Goal: Find contact information

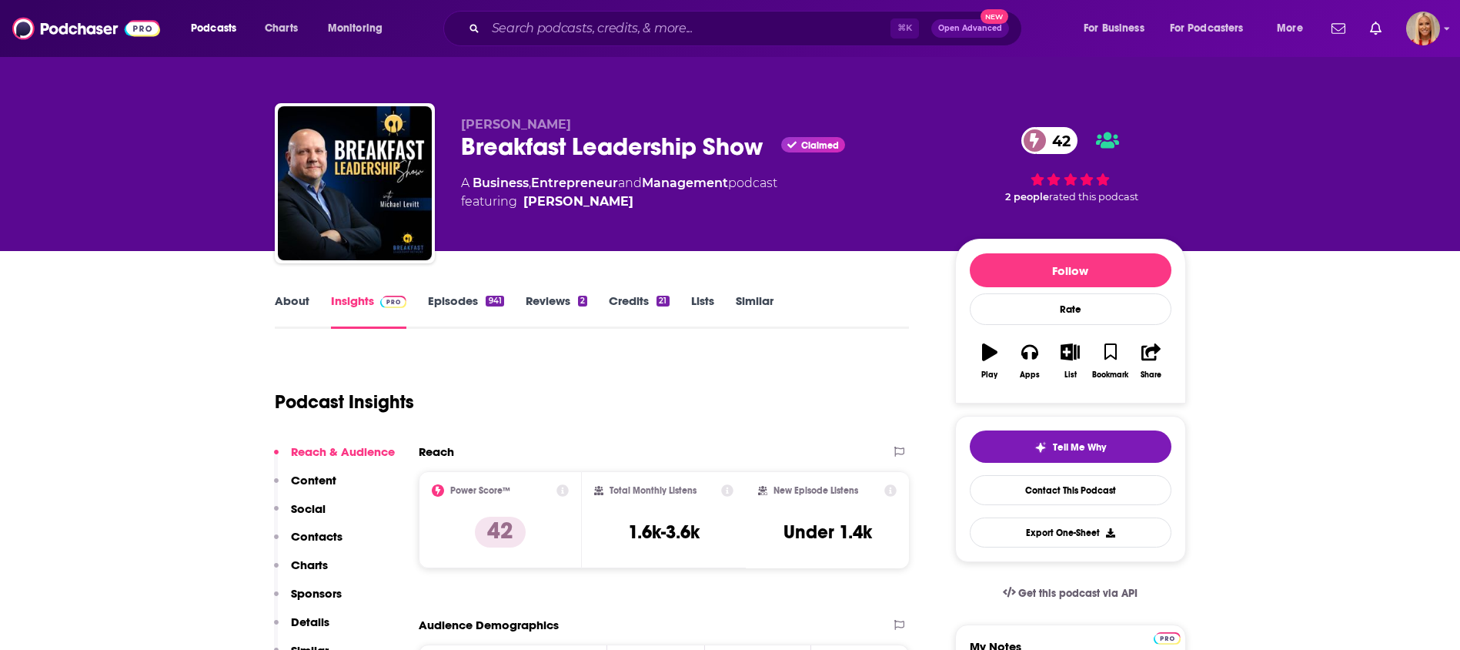
click at [309, 534] on p "Contacts" at bounding box center [317, 536] width 52 height 15
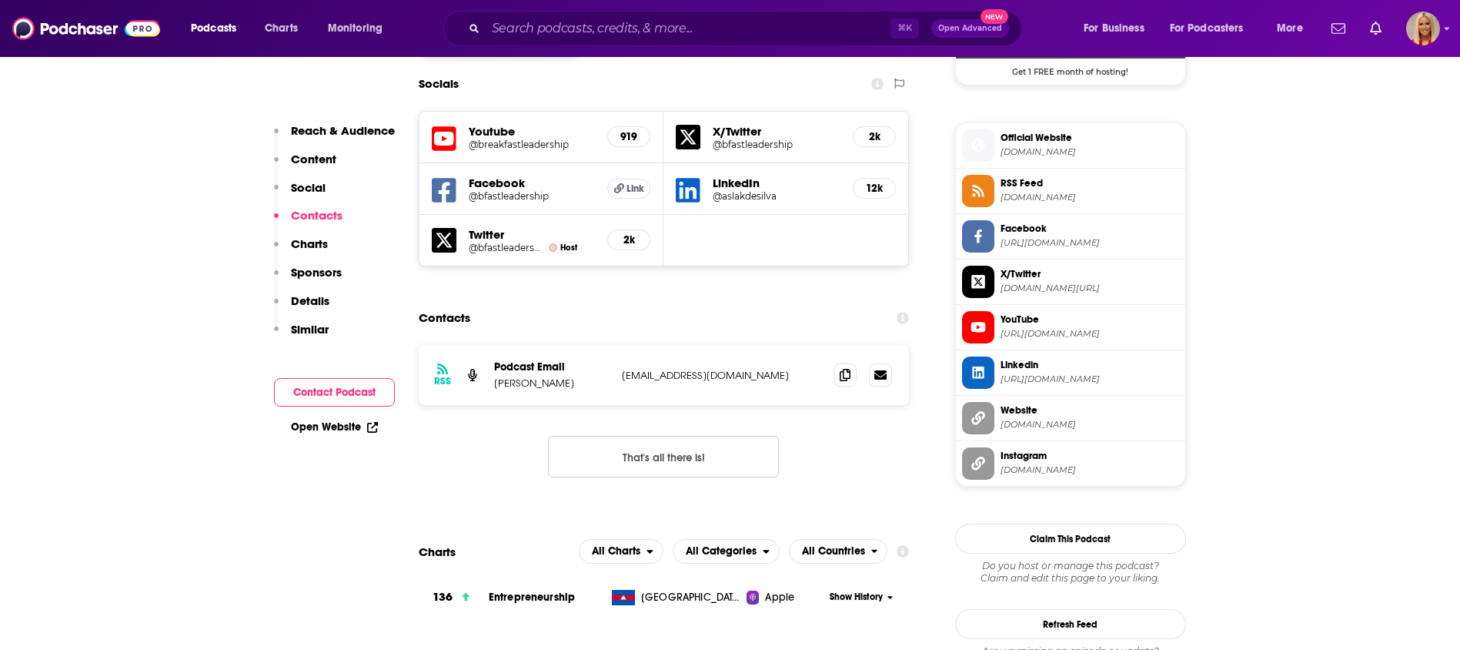
scroll to position [1353, 0]
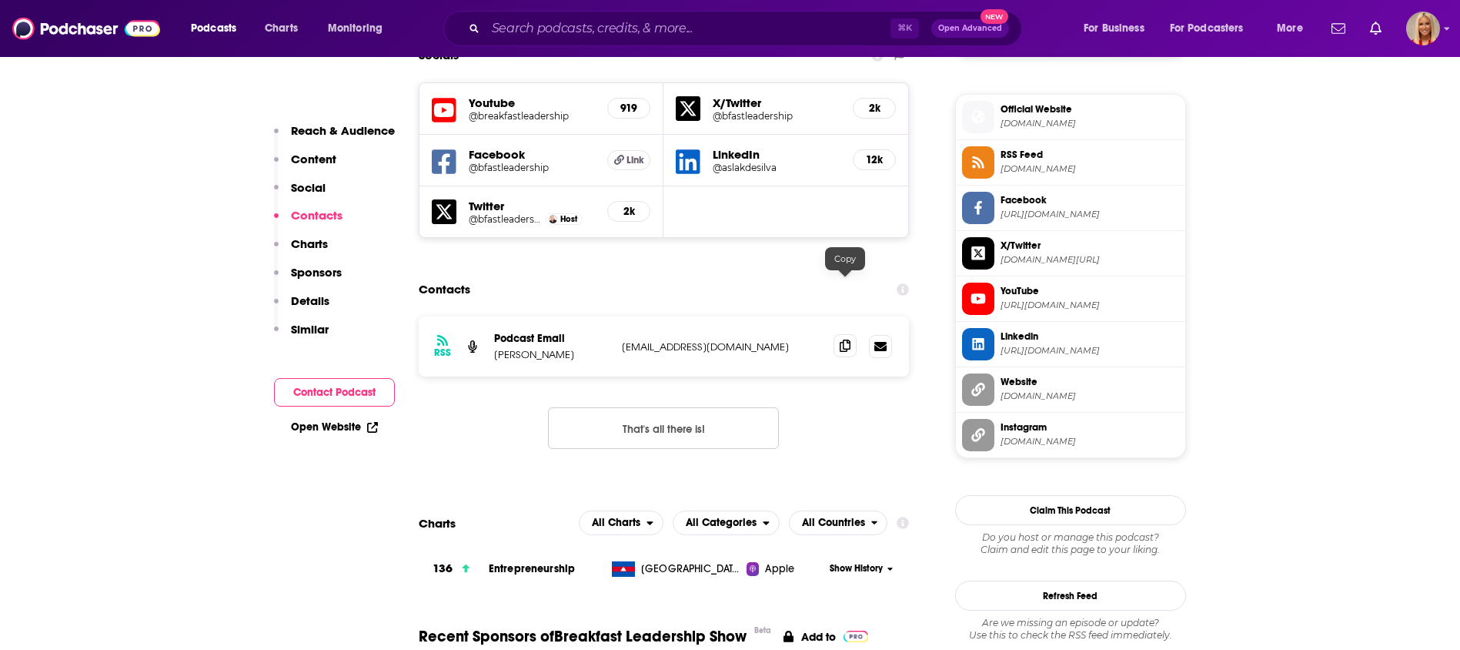
click at [840, 340] on icon at bounding box center [845, 346] width 11 height 12
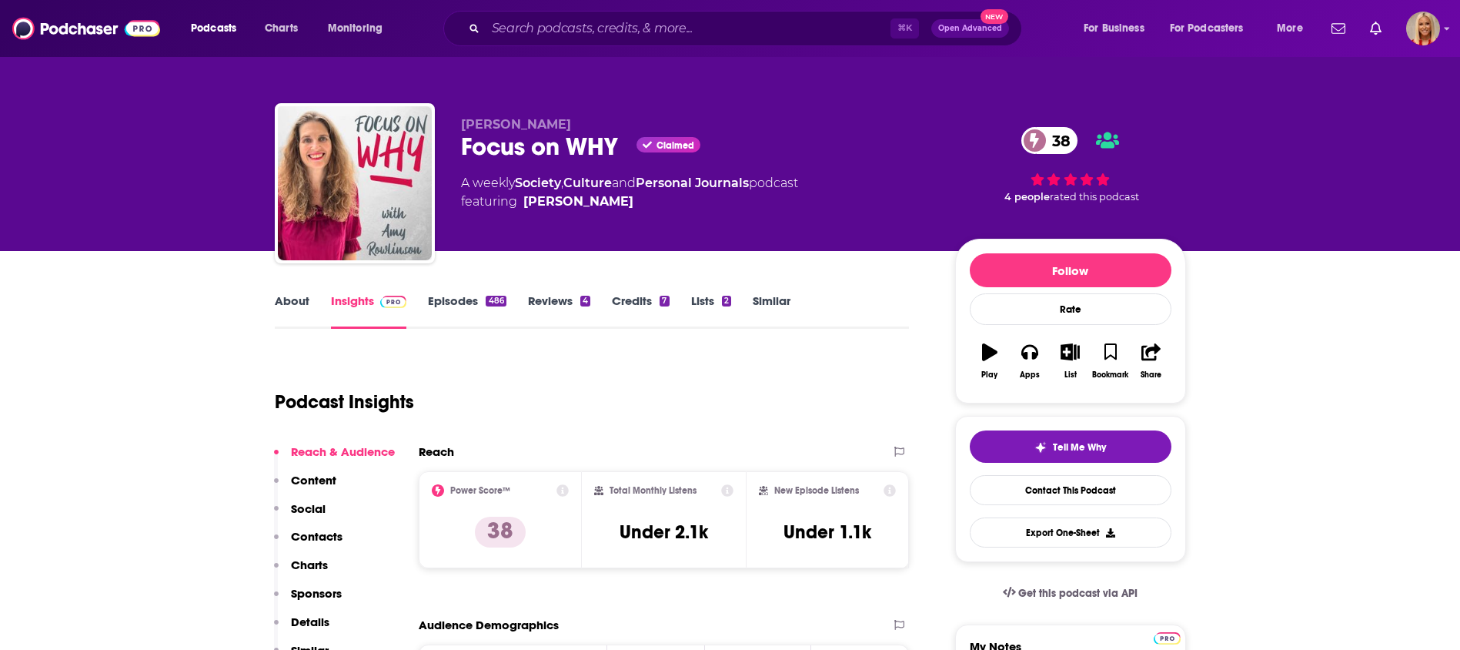
click at [315, 537] on p "Contacts" at bounding box center [317, 536] width 52 height 15
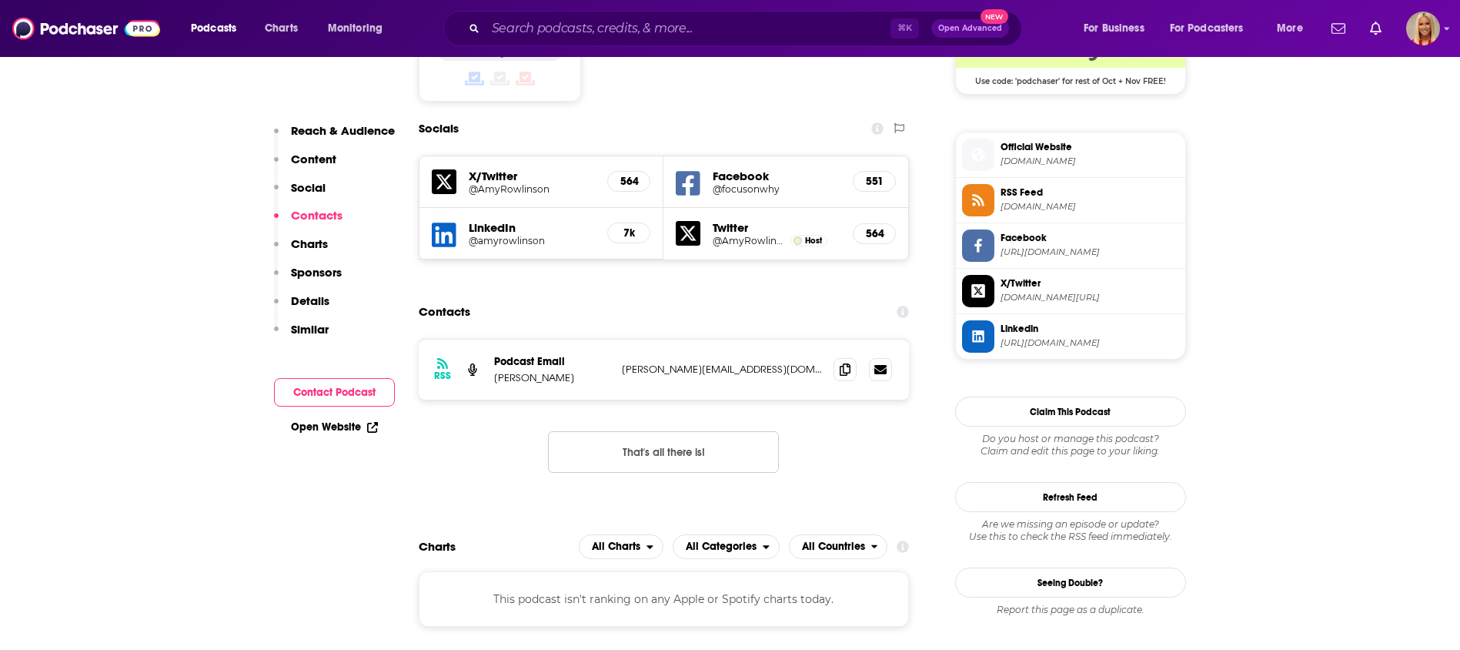
scroll to position [1320, 0]
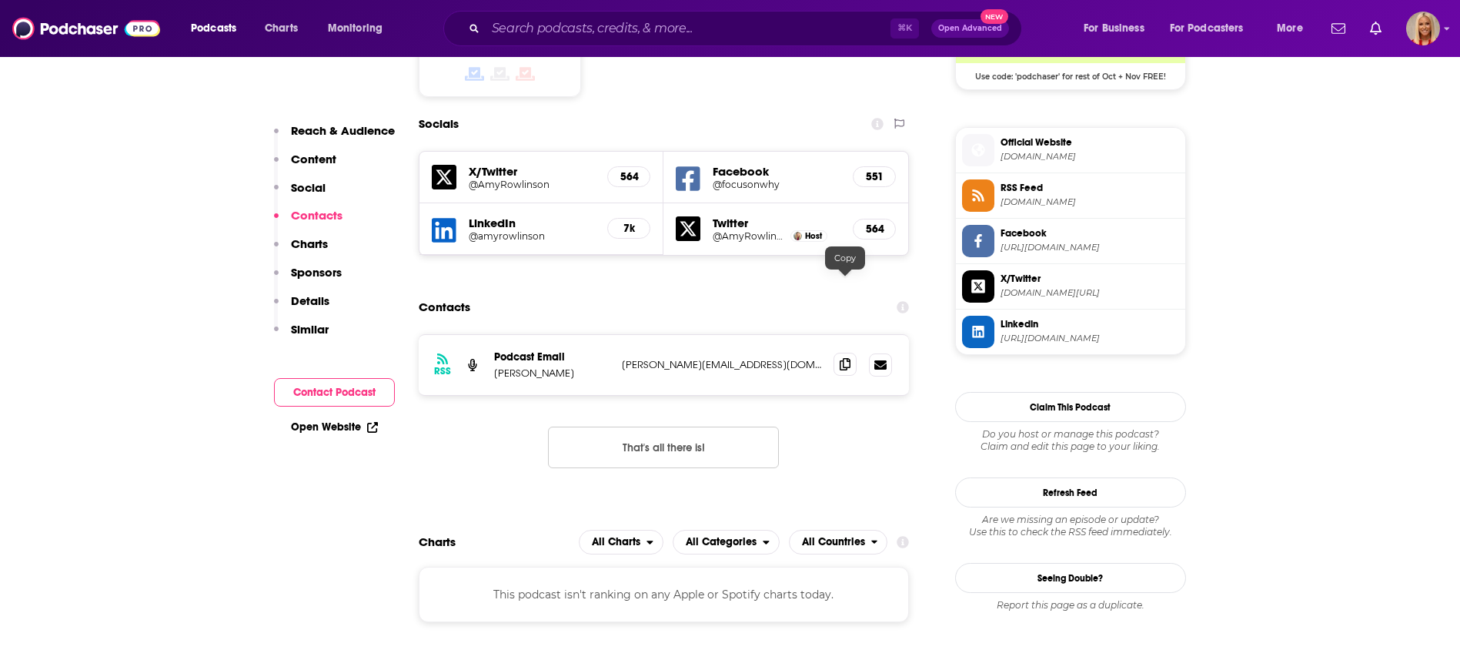
click at [850, 358] on icon at bounding box center [845, 364] width 11 height 12
click at [841, 358] on icon at bounding box center [845, 364] width 11 height 12
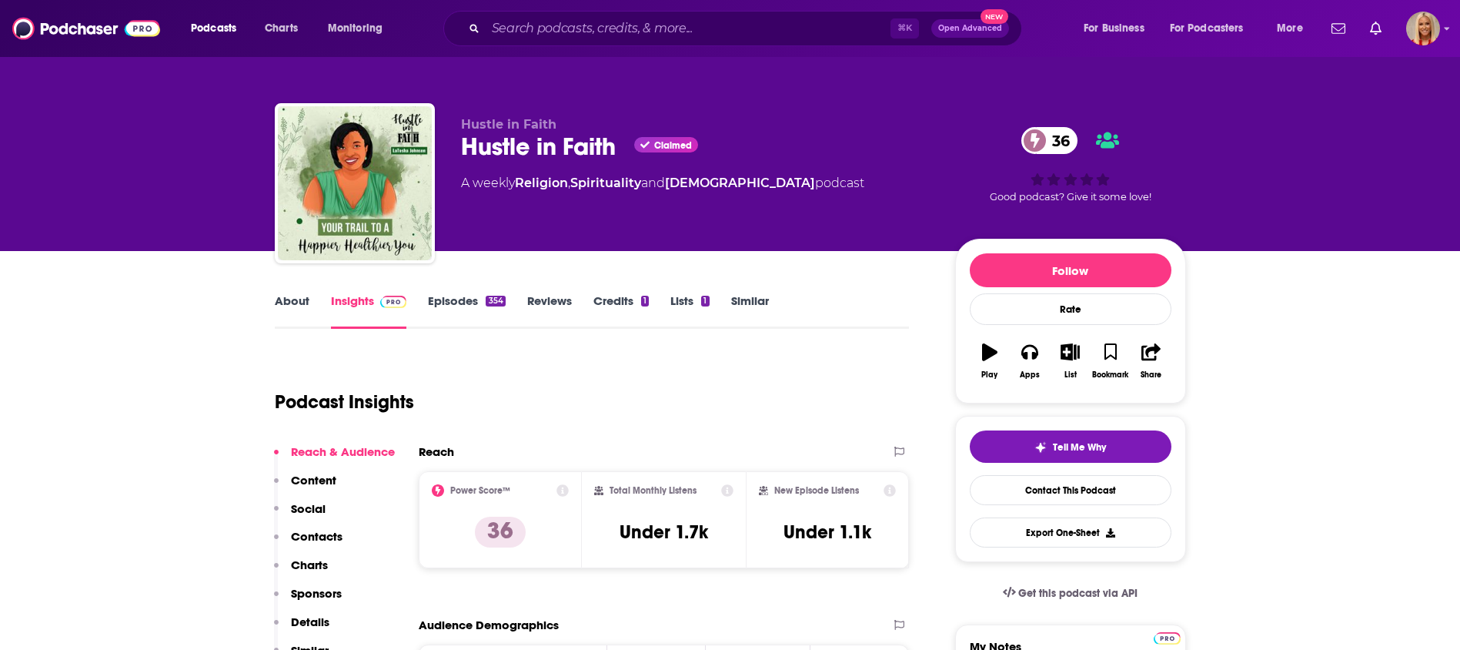
click at [309, 537] on p "Contacts" at bounding box center [317, 536] width 52 height 15
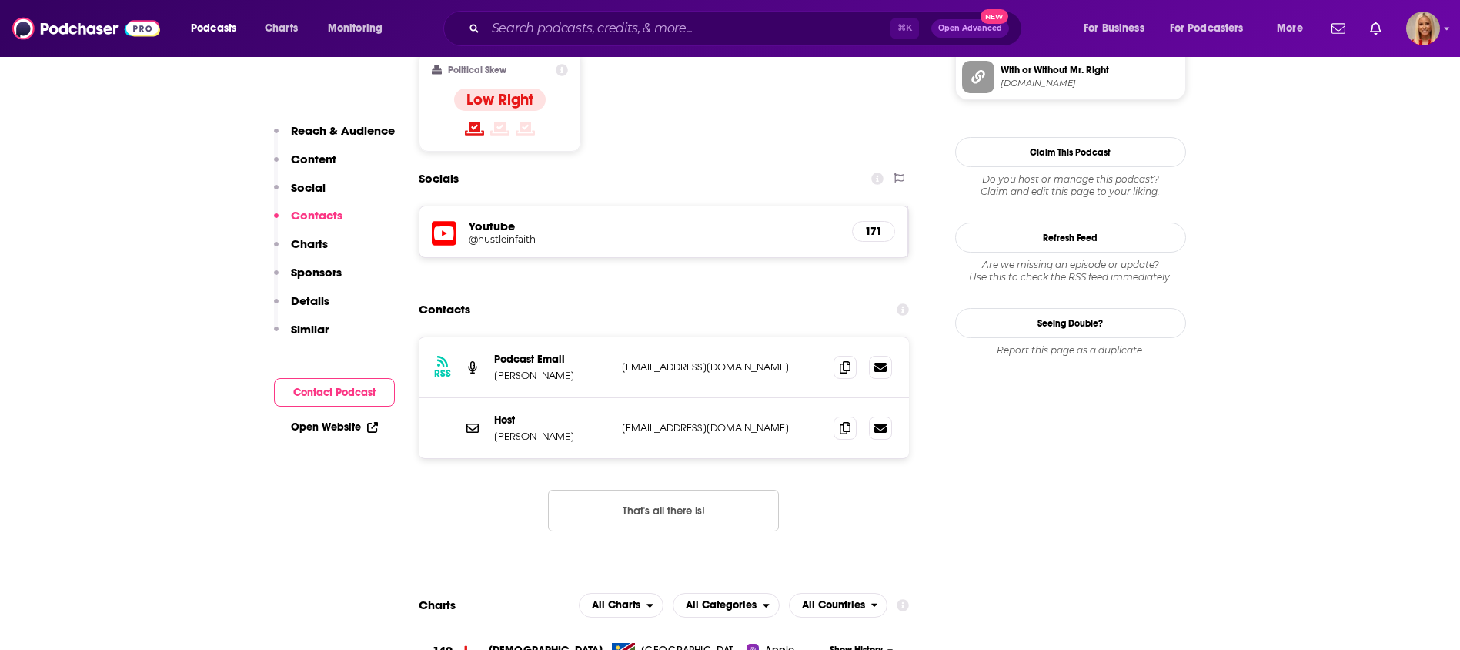
scroll to position [1268, 0]
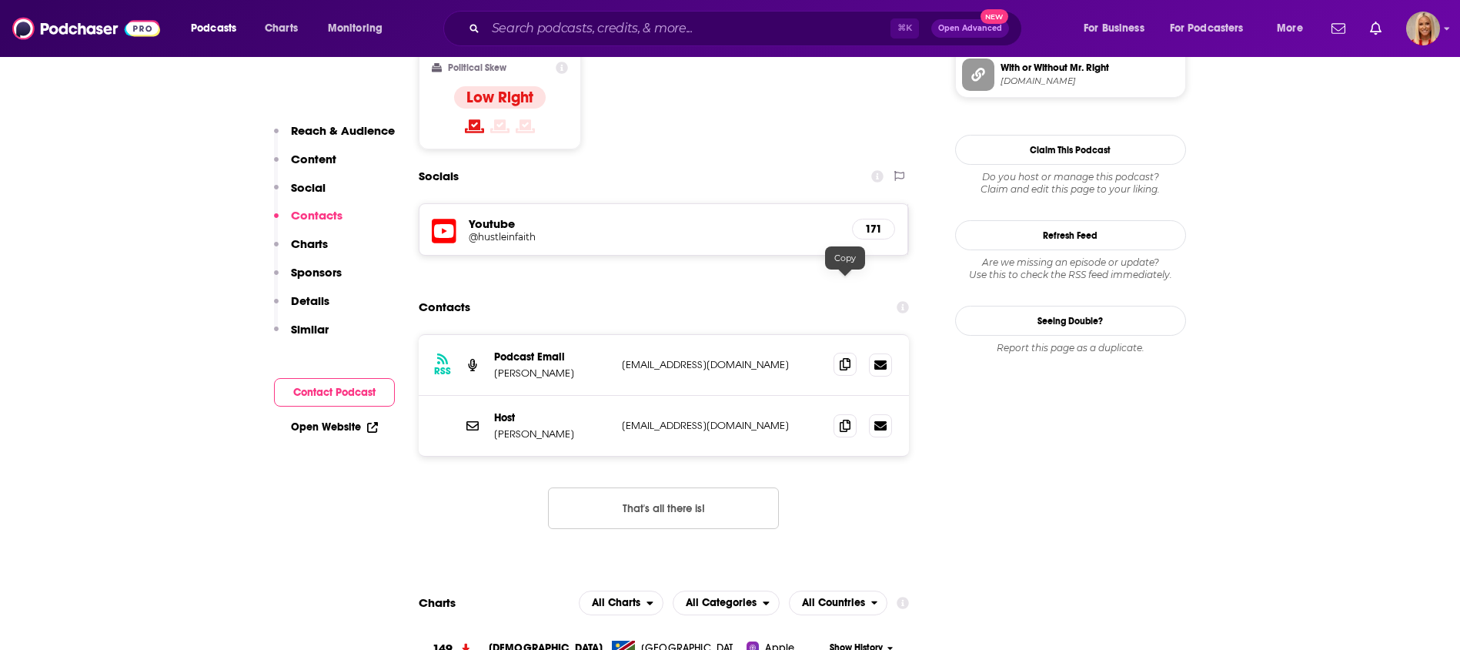
click at [841, 358] on icon at bounding box center [845, 364] width 11 height 12
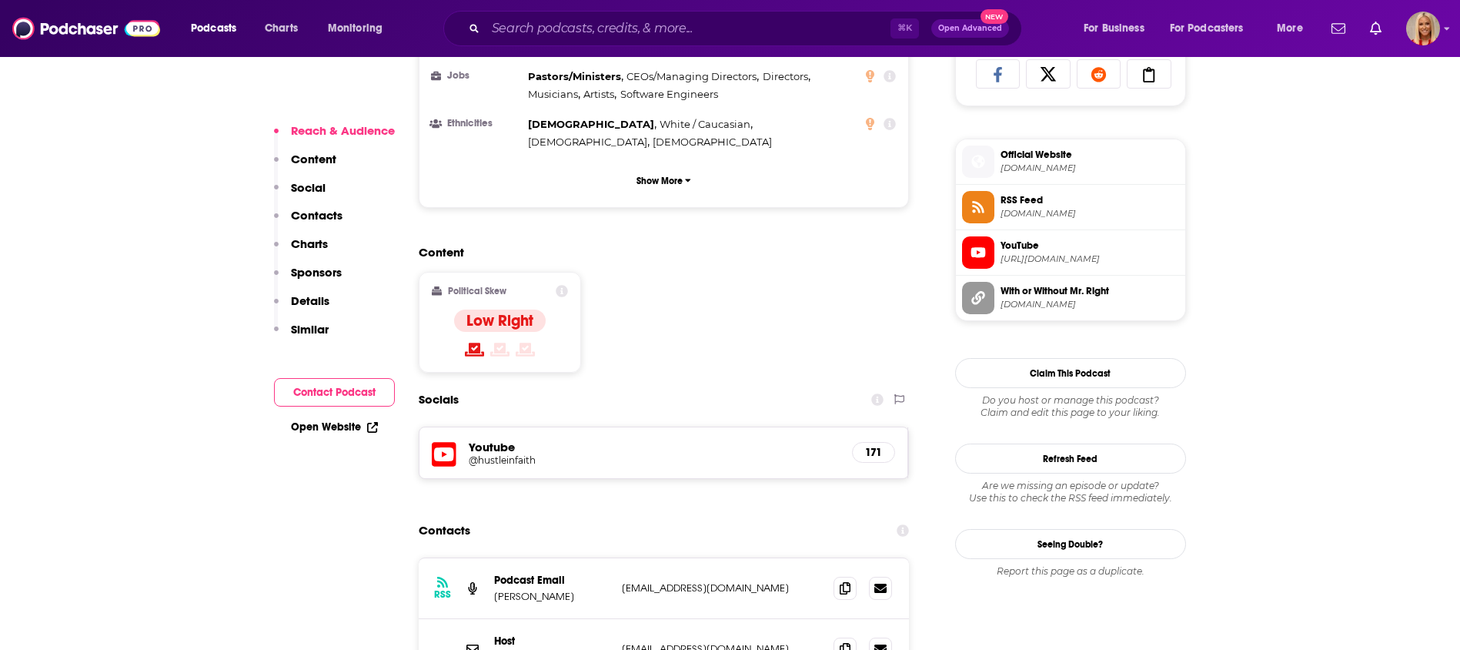
scroll to position [1075, 0]
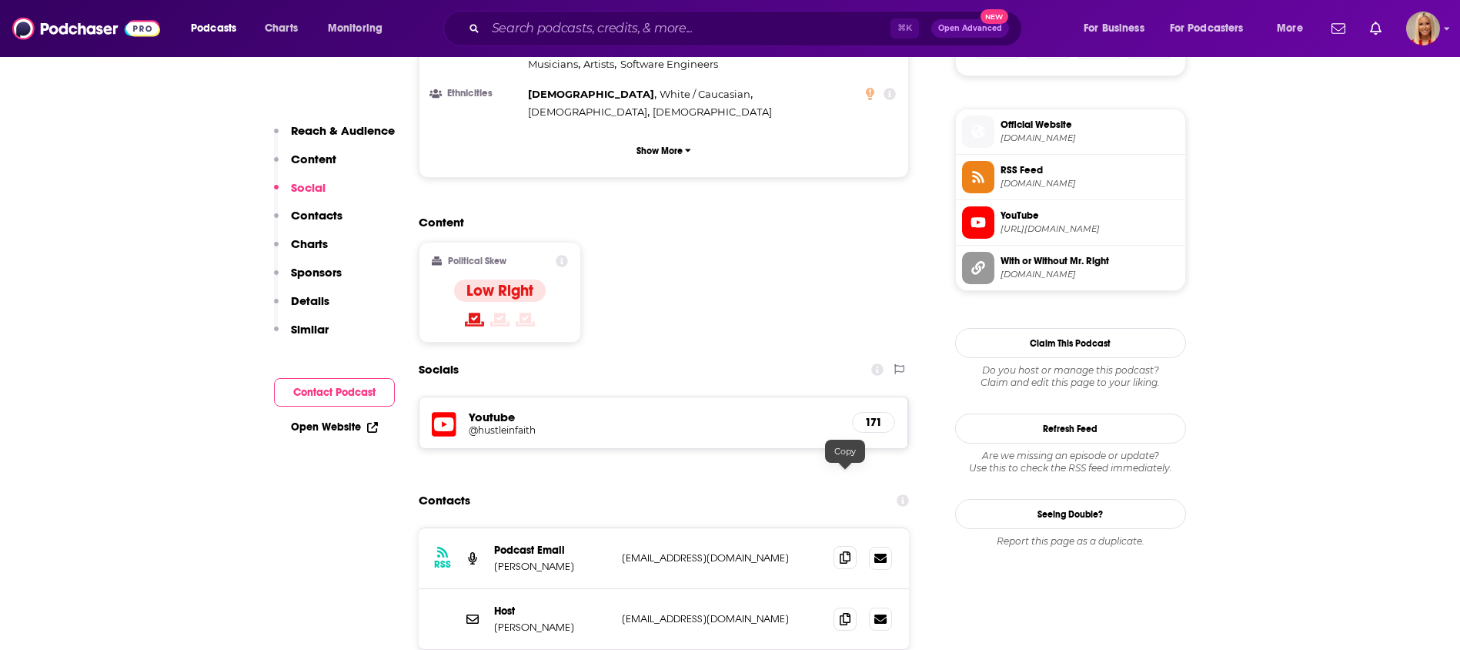
click at [845, 551] on icon at bounding box center [845, 557] width 11 height 12
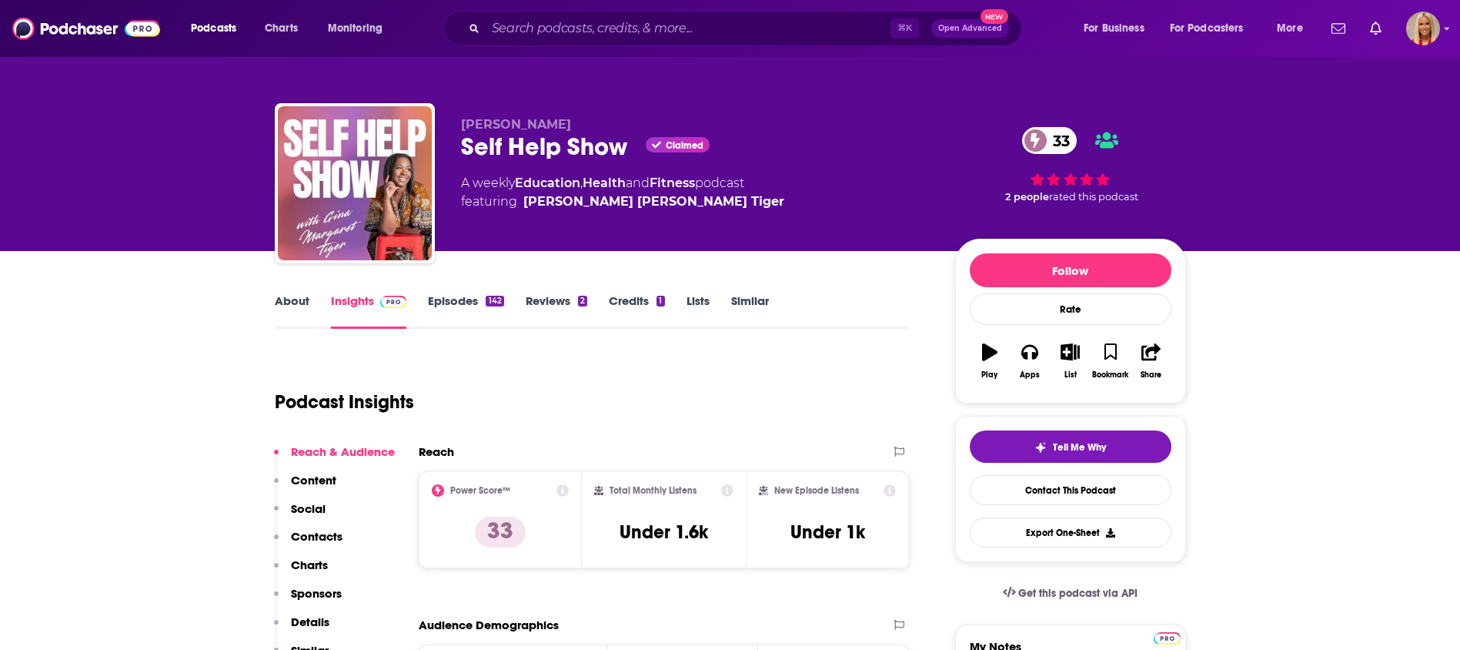
click at [311, 537] on p "Contacts" at bounding box center [317, 536] width 52 height 15
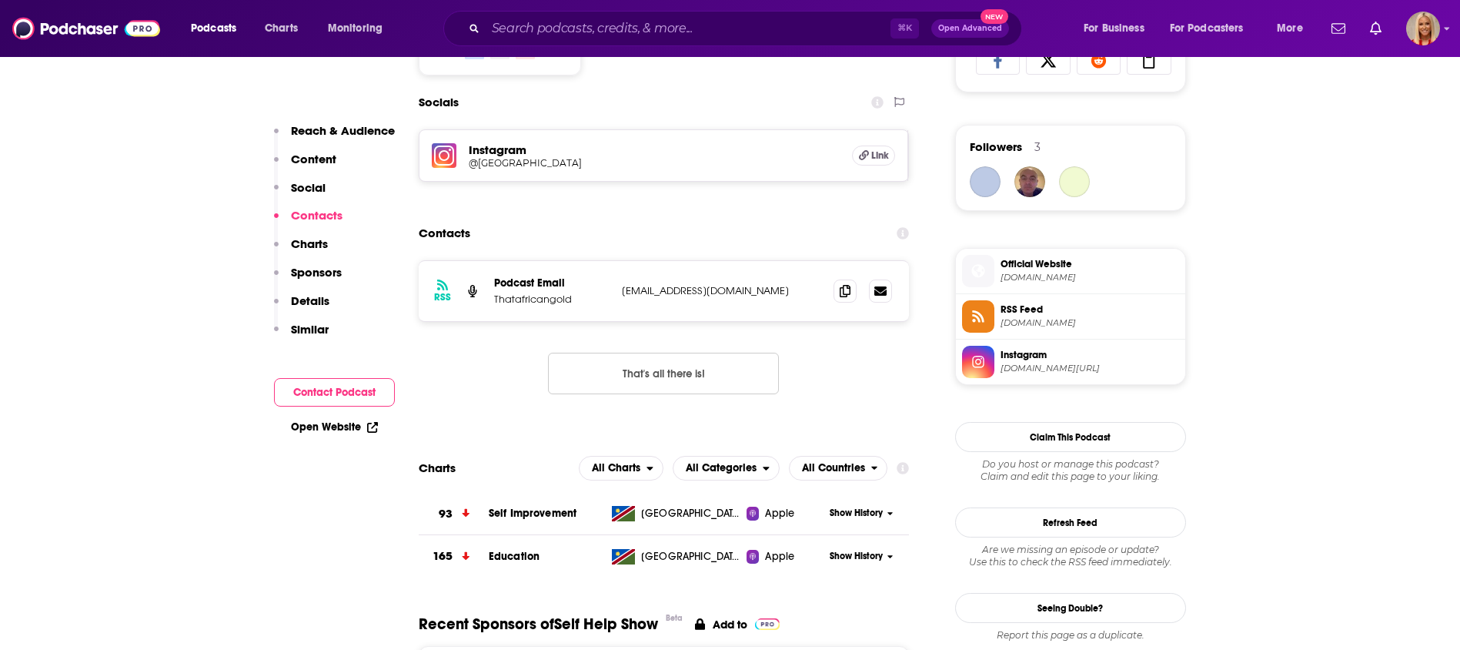
scroll to position [1063, 0]
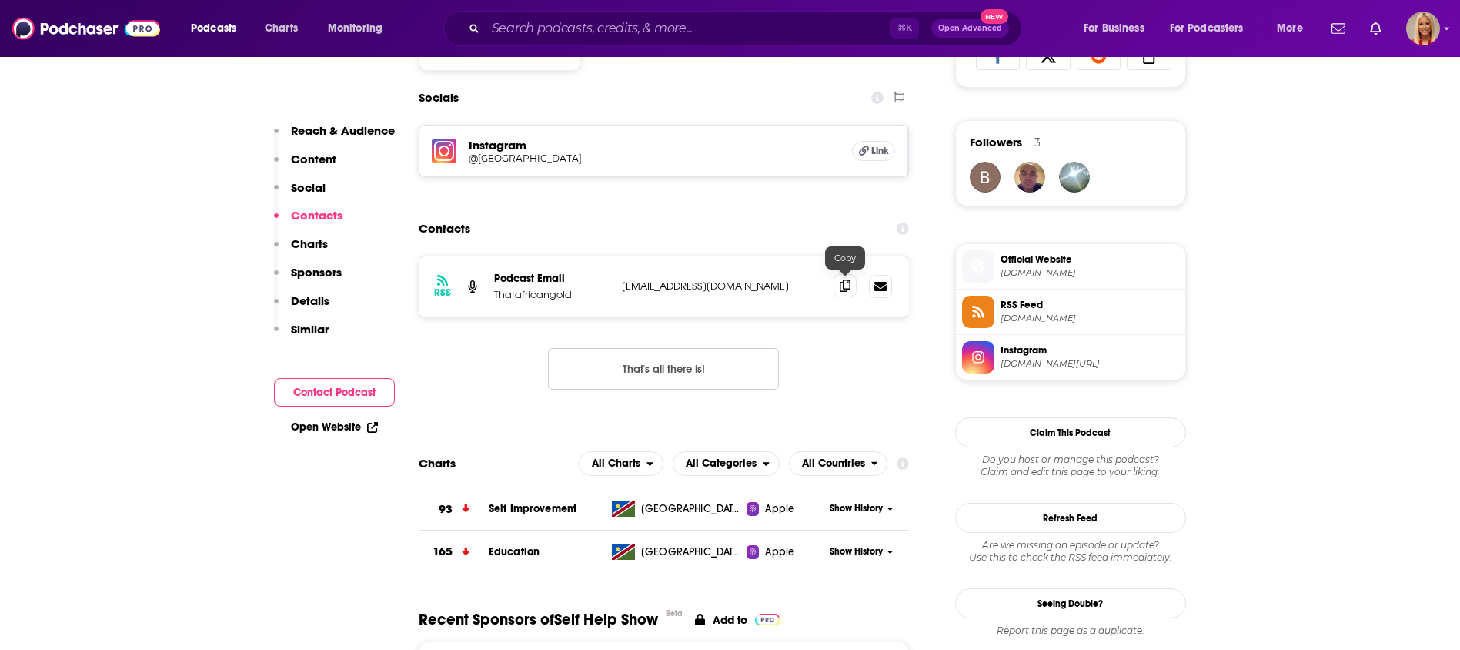
click at [843, 284] on icon at bounding box center [845, 285] width 11 height 12
click at [851, 286] on span at bounding box center [845, 285] width 23 height 23
click at [890, 149] on h5 "Link" at bounding box center [873, 151] width 43 height 20
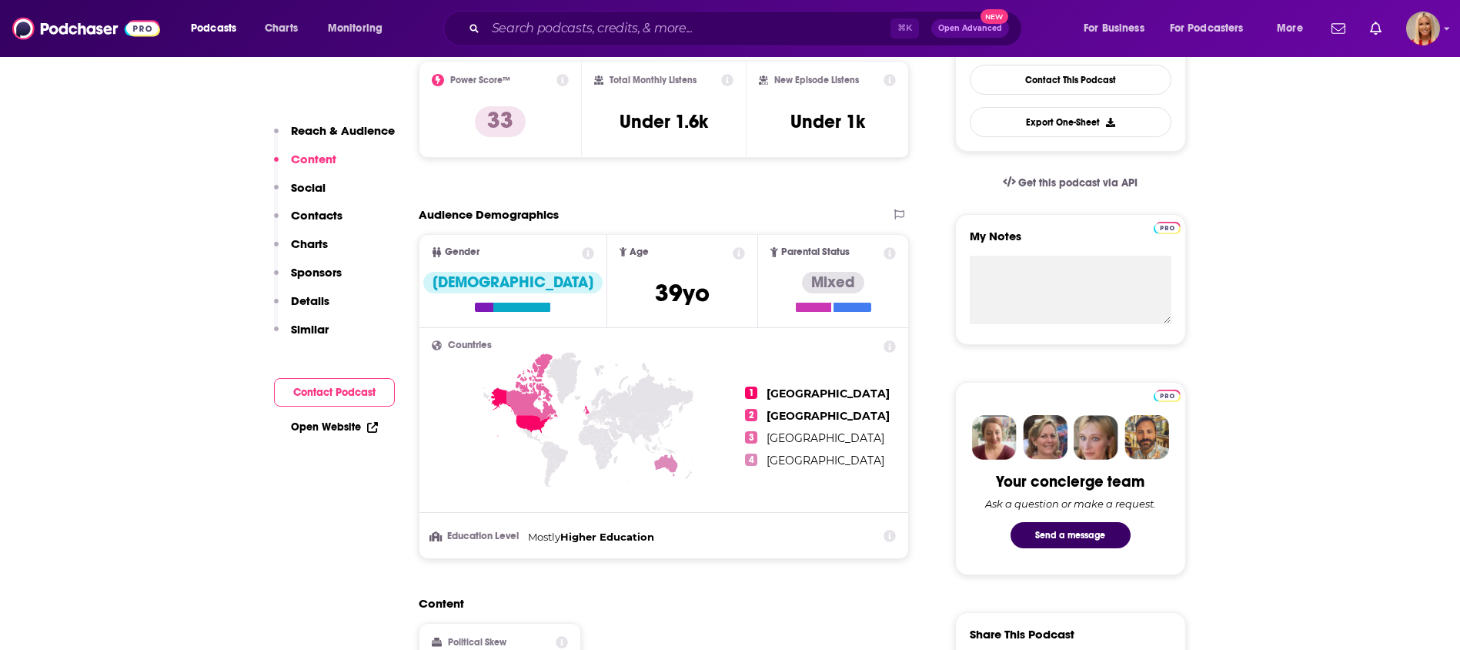
scroll to position [0, 0]
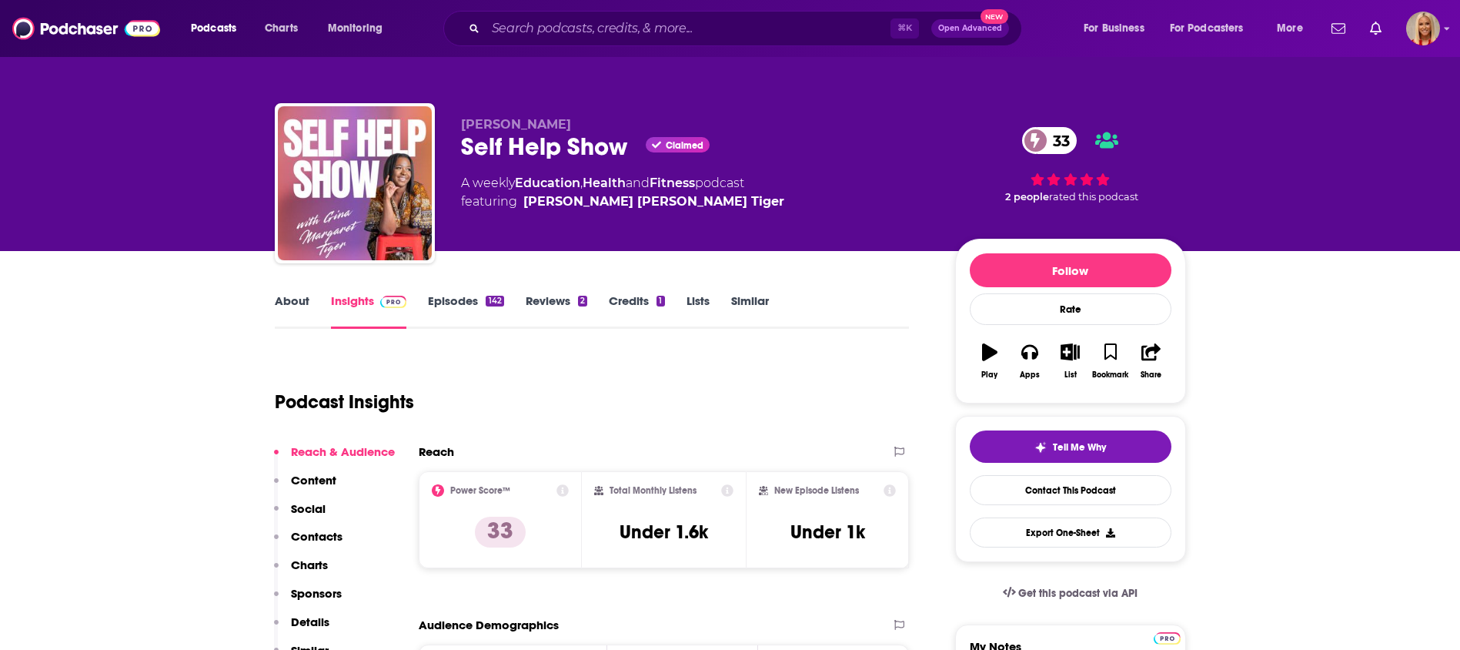
click at [647, 304] on link "Credits 1" at bounding box center [636, 310] width 55 height 35
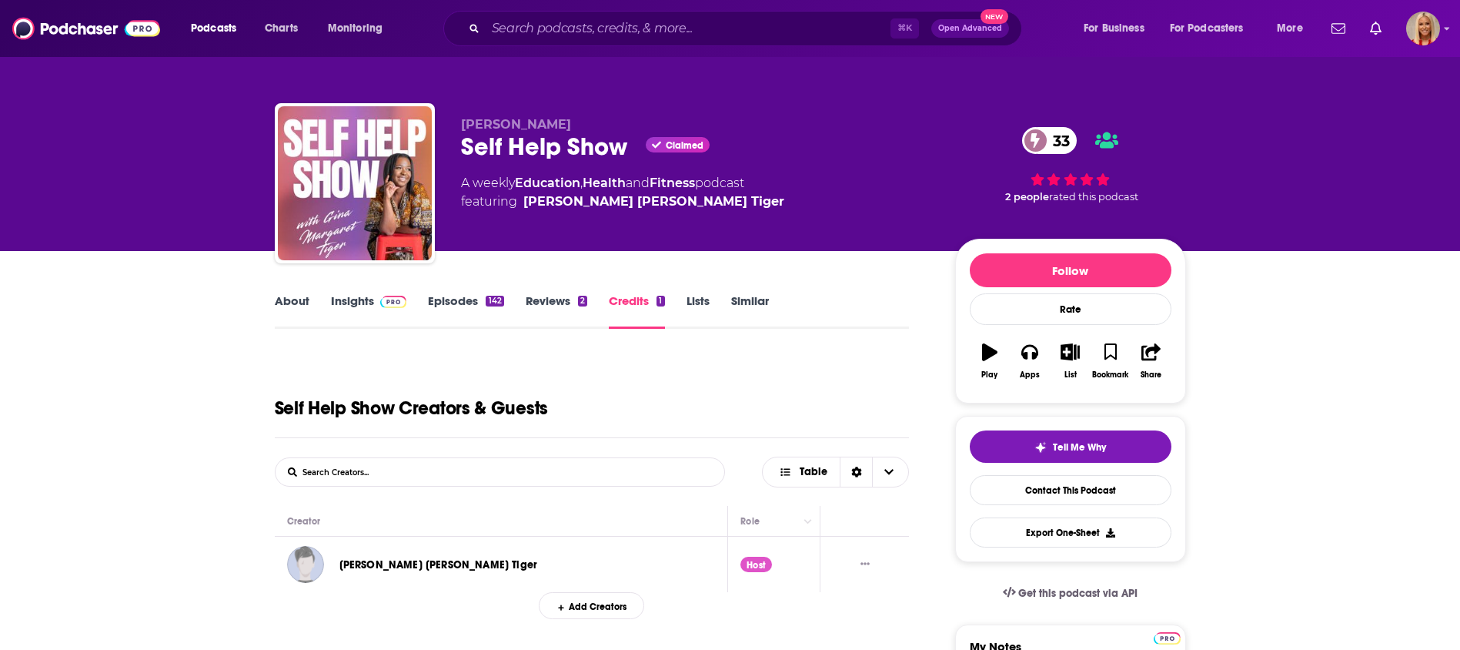
click at [549, 299] on link "Reviews 2" at bounding box center [557, 310] width 62 height 35
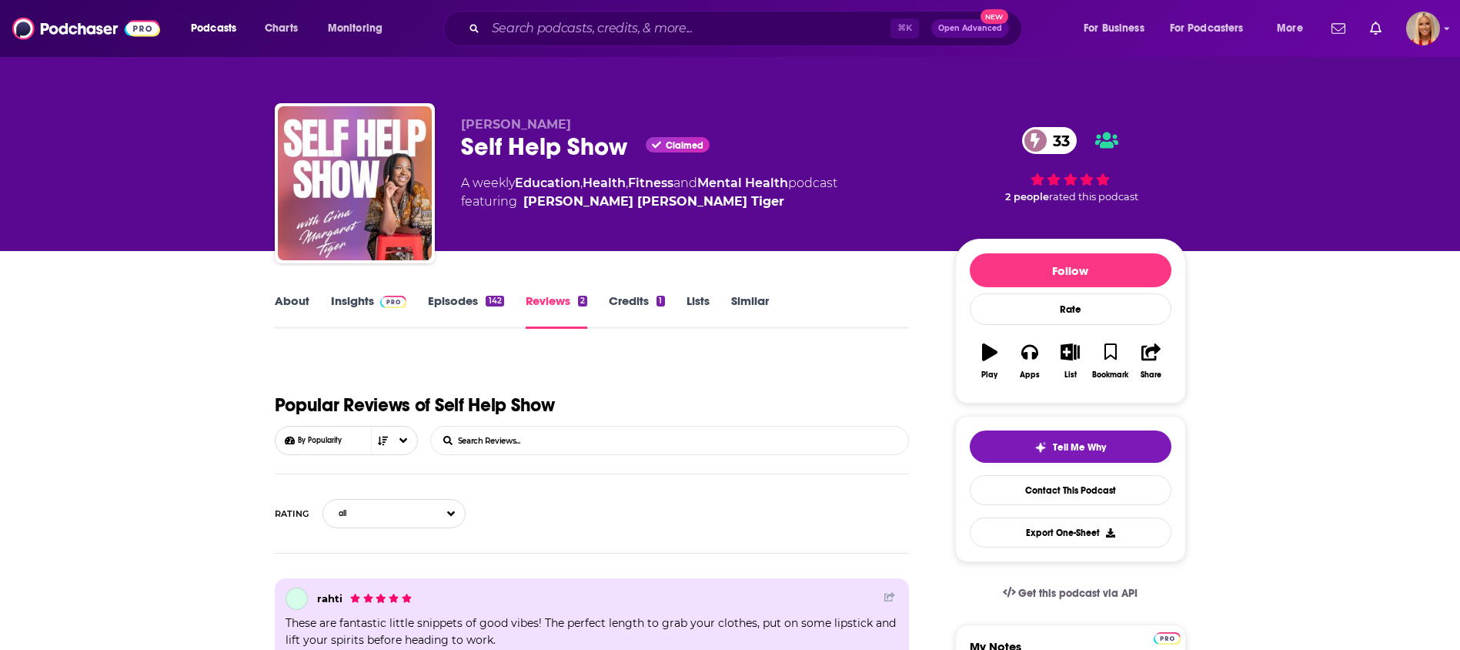
drag, startPoint x: 459, startPoint y: 121, endPoint x: 593, endPoint y: 126, distance: 134.1
click at [593, 126] on div "Gina-Margaret Tiger Self Help Show Claimed 33 A weekly Education , Health , Fit…" at bounding box center [731, 186] width 912 height 166
copy span "Gina-Margaret Tiger"
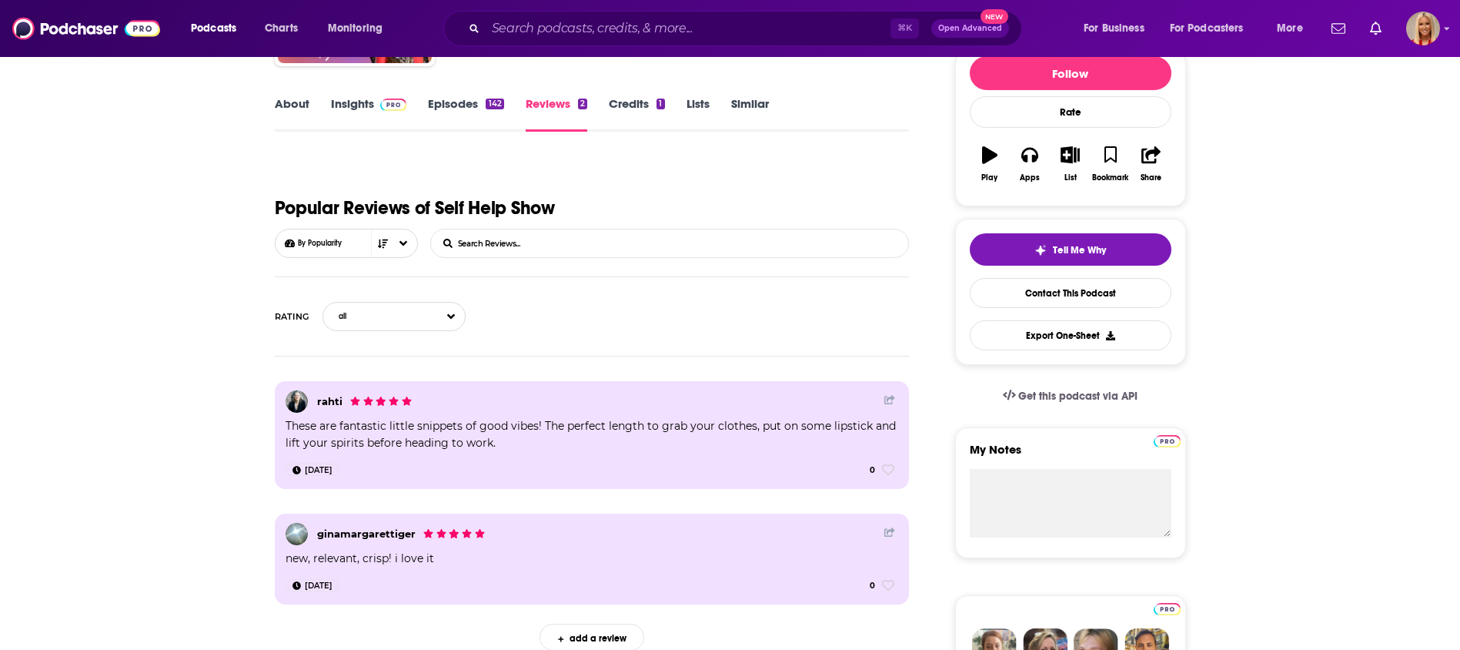
scroll to position [187, 0]
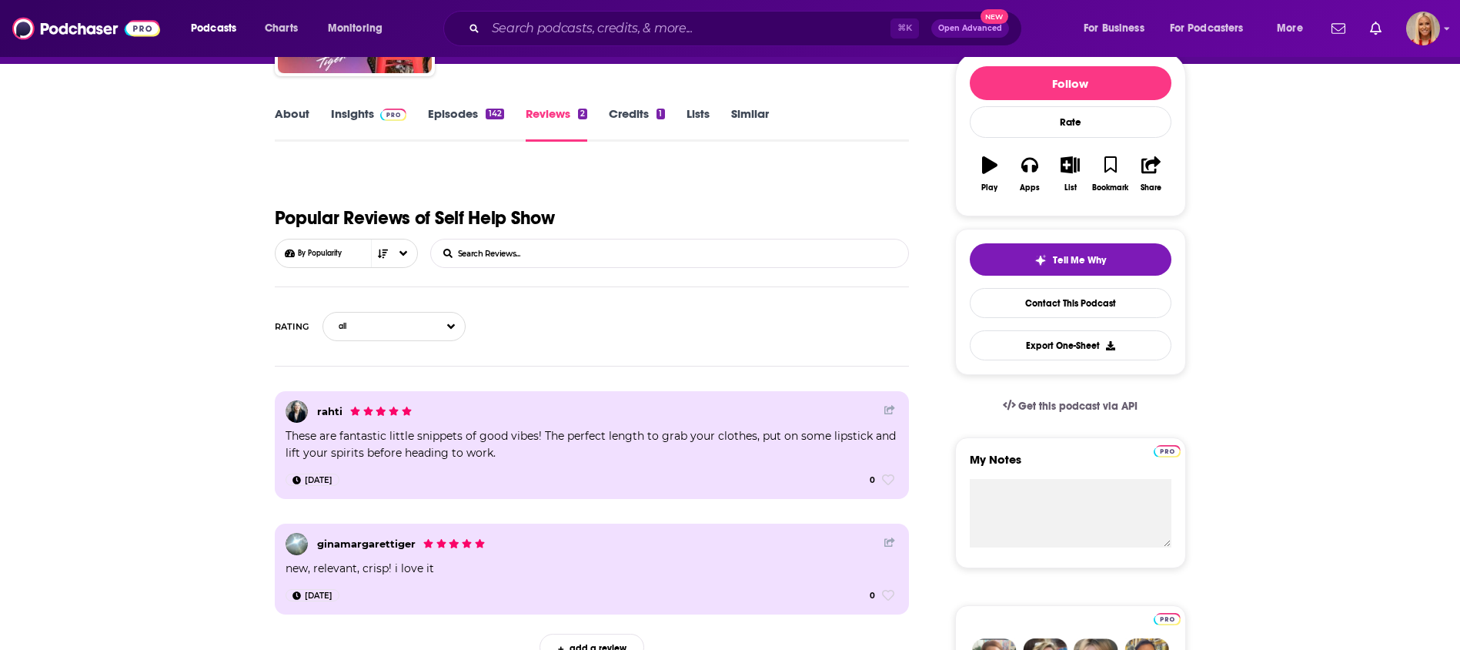
click at [289, 120] on link "About" at bounding box center [292, 123] width 35 height 35
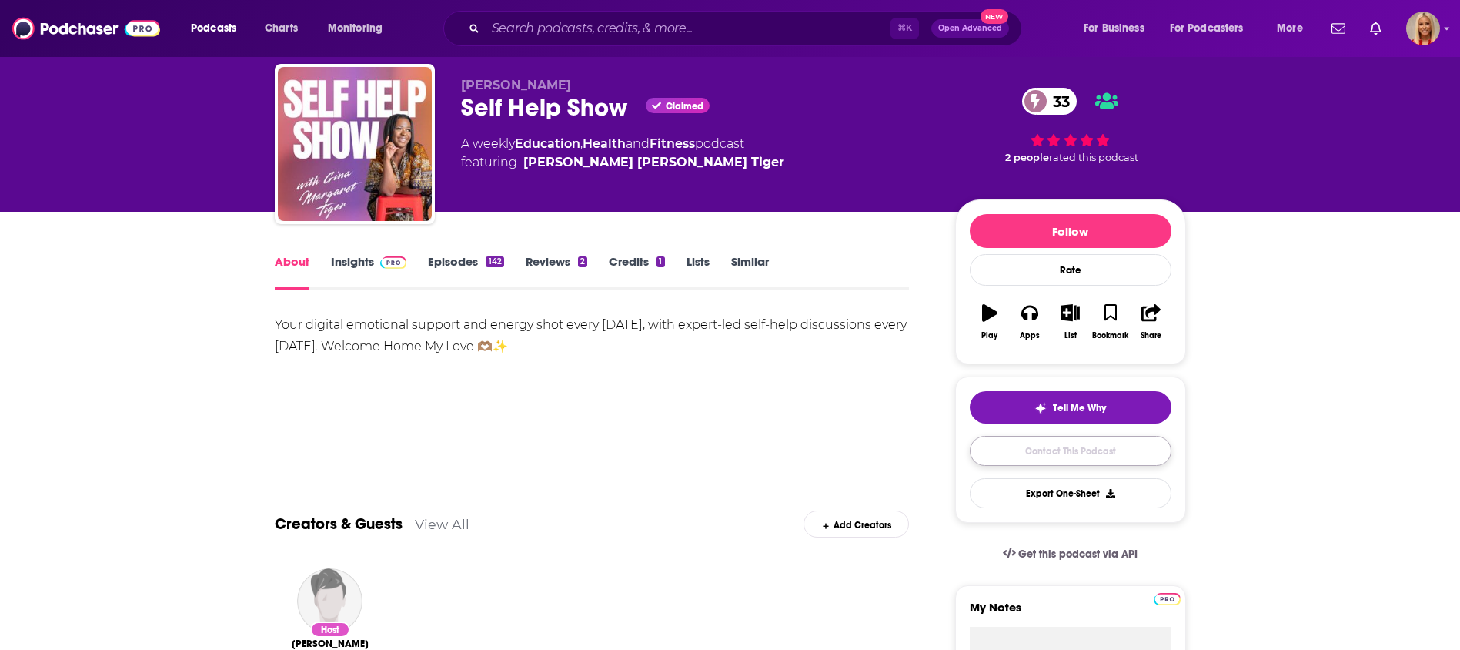
click at [1098, 447] on link "Contact This Podcast" at bounding box center [1071, 451] width 202 height 30
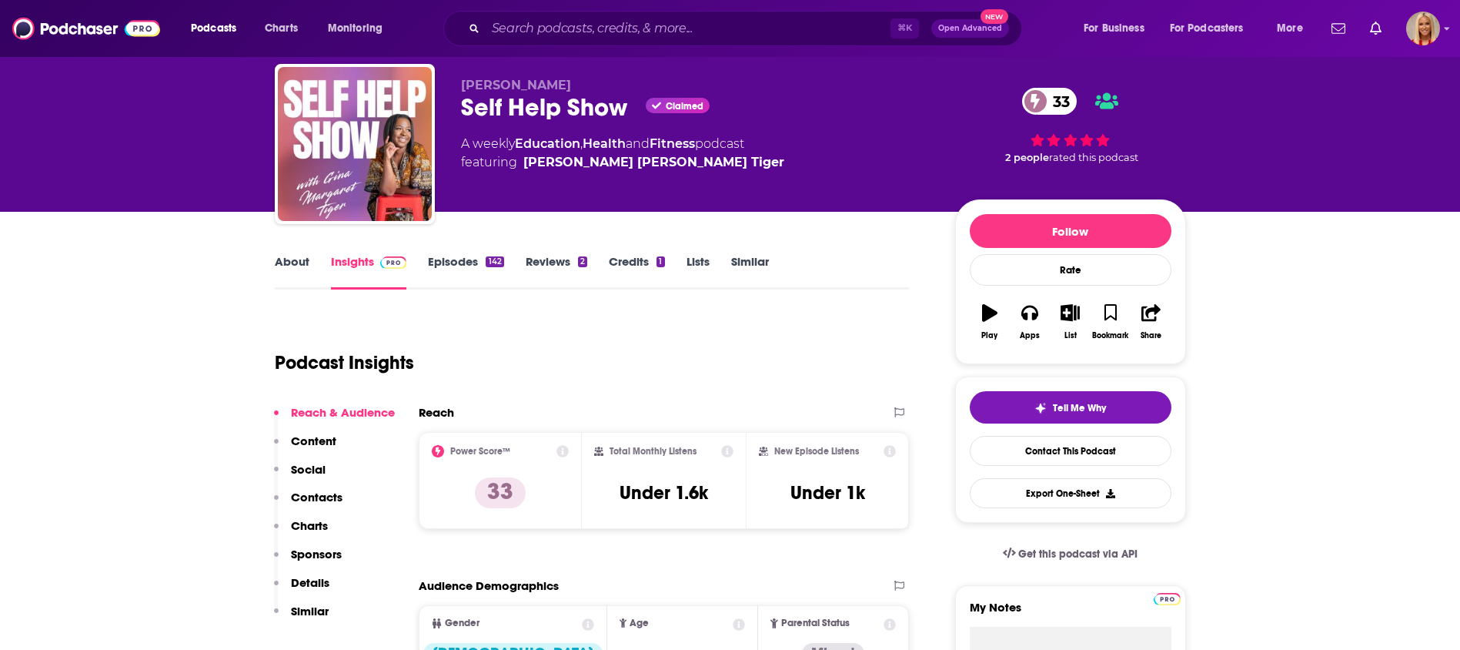
scroll to position [1277, 0]
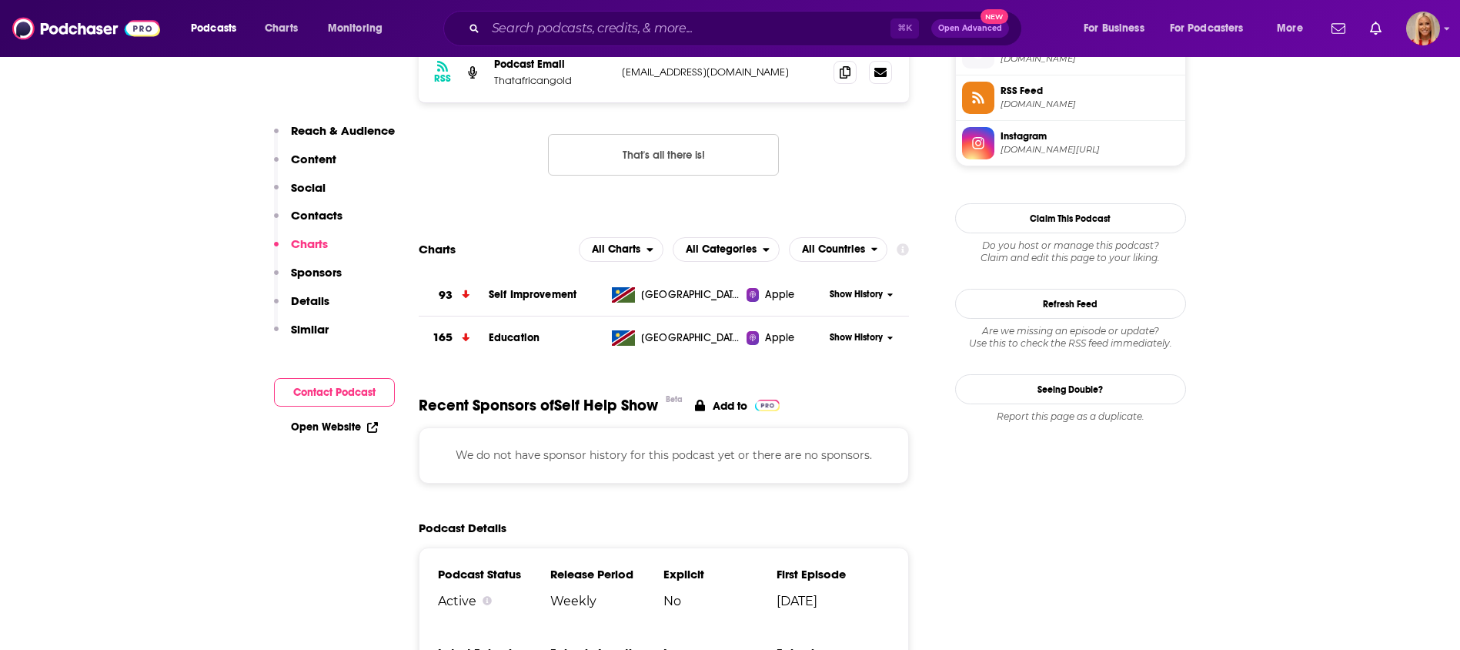
click at [326, 208] on p "Contacts" at bounding box center [317, 215] width 52 height 15
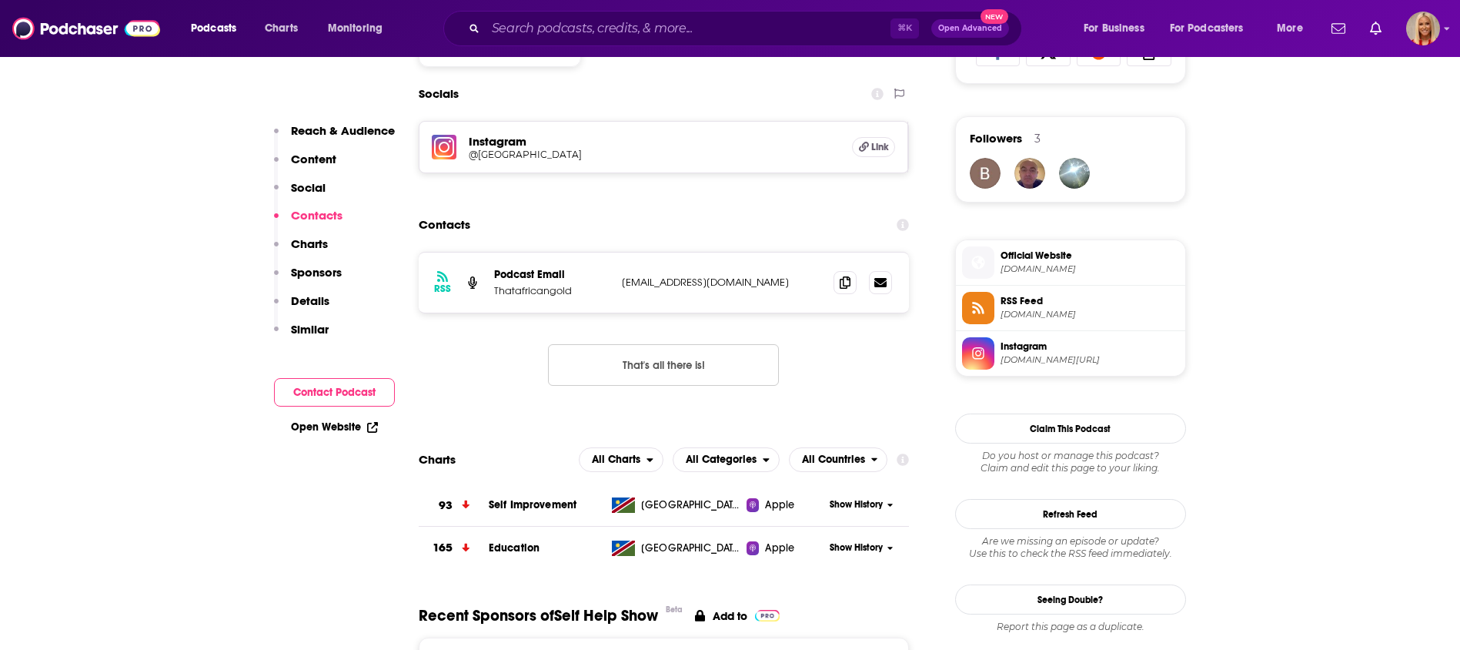
scroll to position [1063, 0]
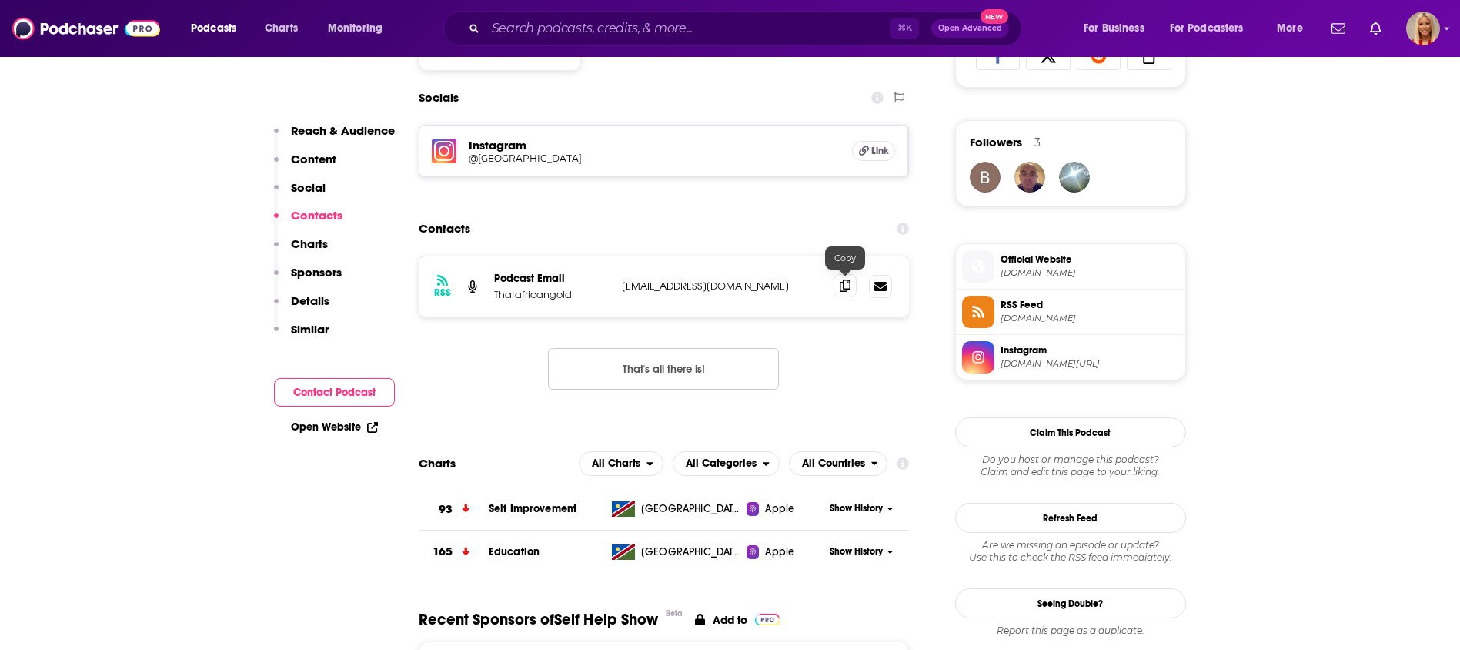
click at [835, 283] on span at bounding box center [845, 285] width 23 height 23
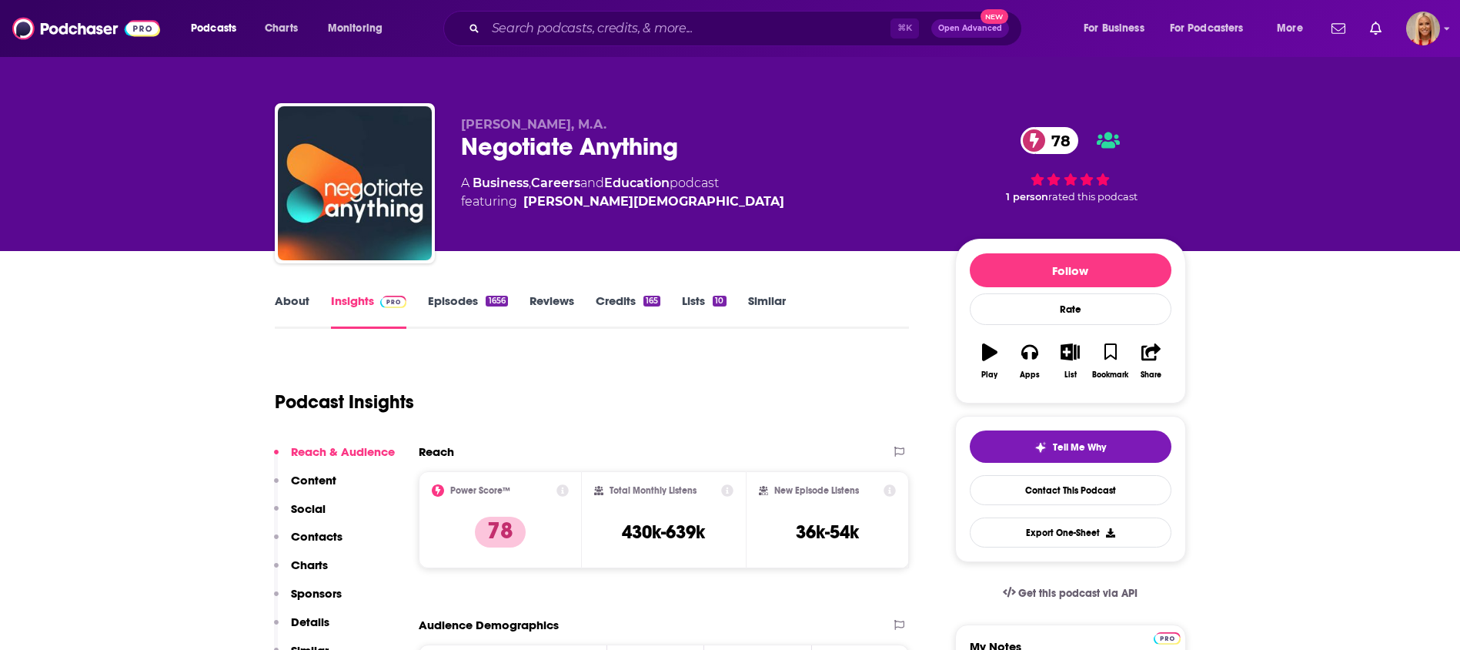
click at [300, 534] on p "Contacts" at bounding box center [317, 536] width 52 height 15
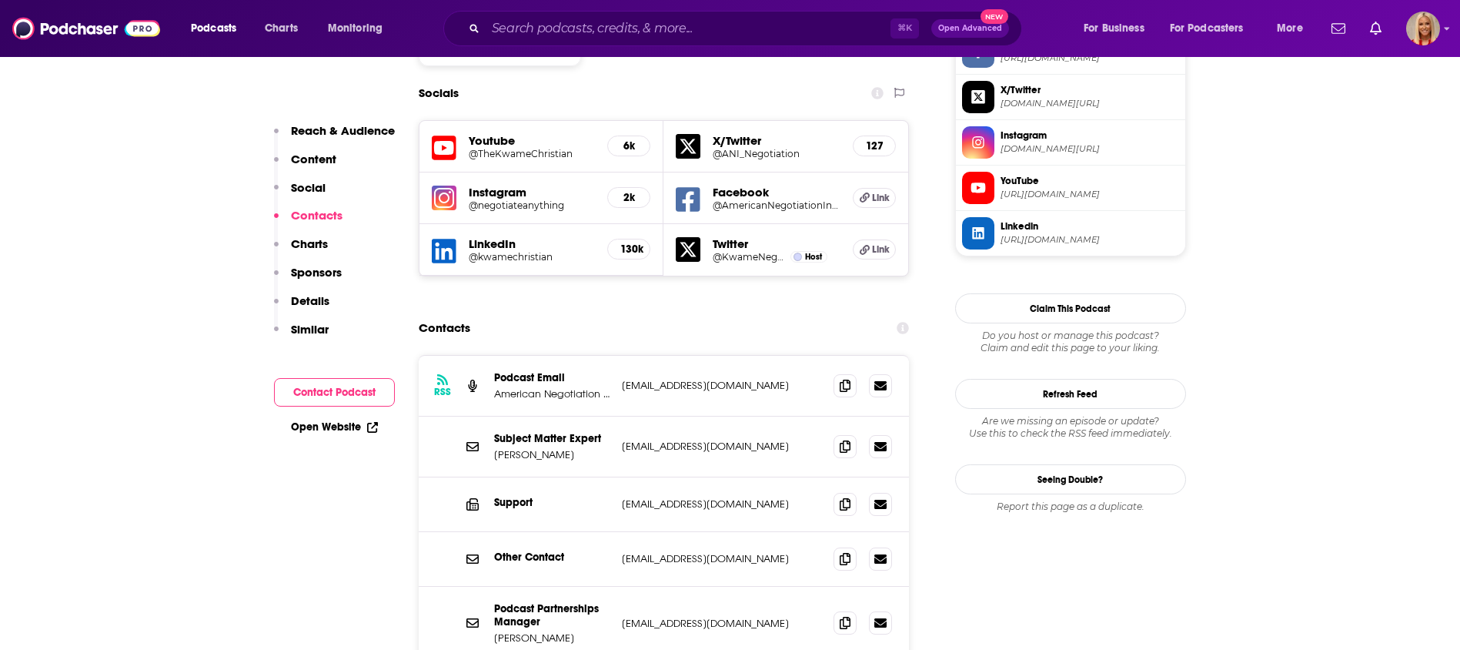
scroll to position [1372, 0]
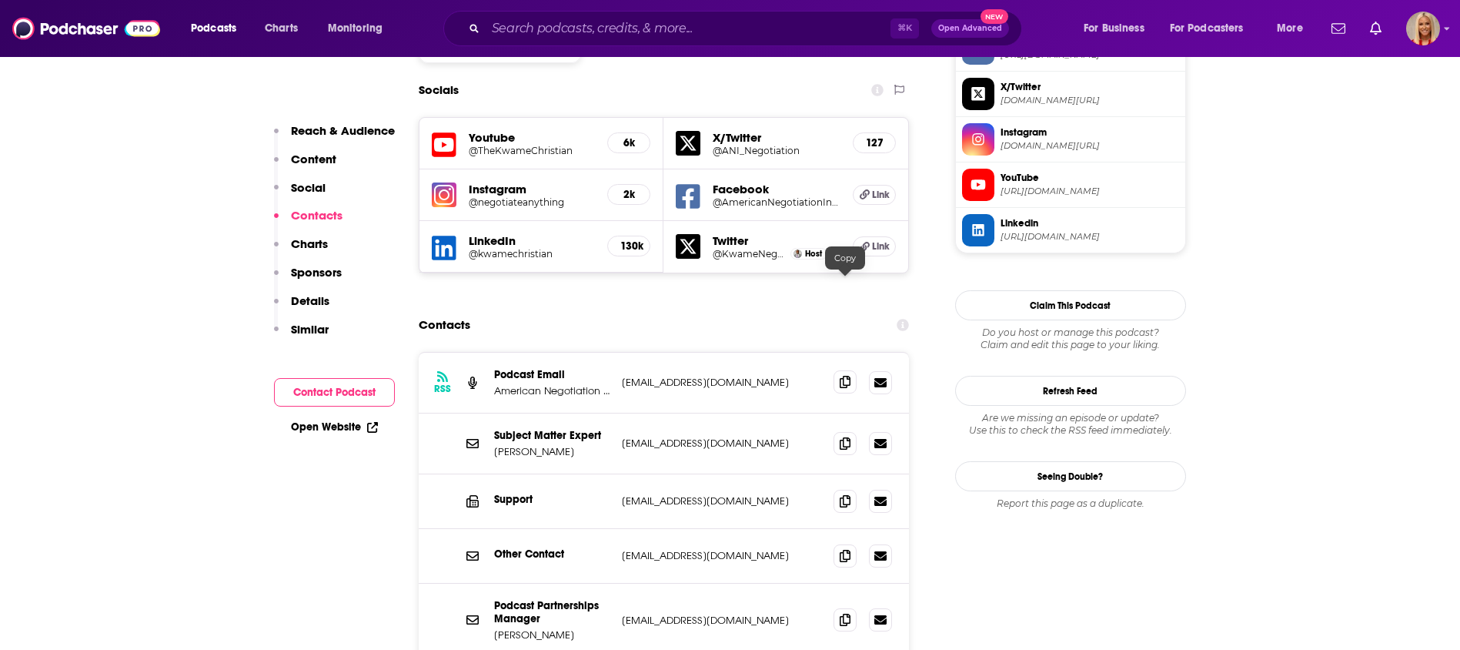
click at [842, 376] on icon at bounding box center [845, 382] width 11 height 12
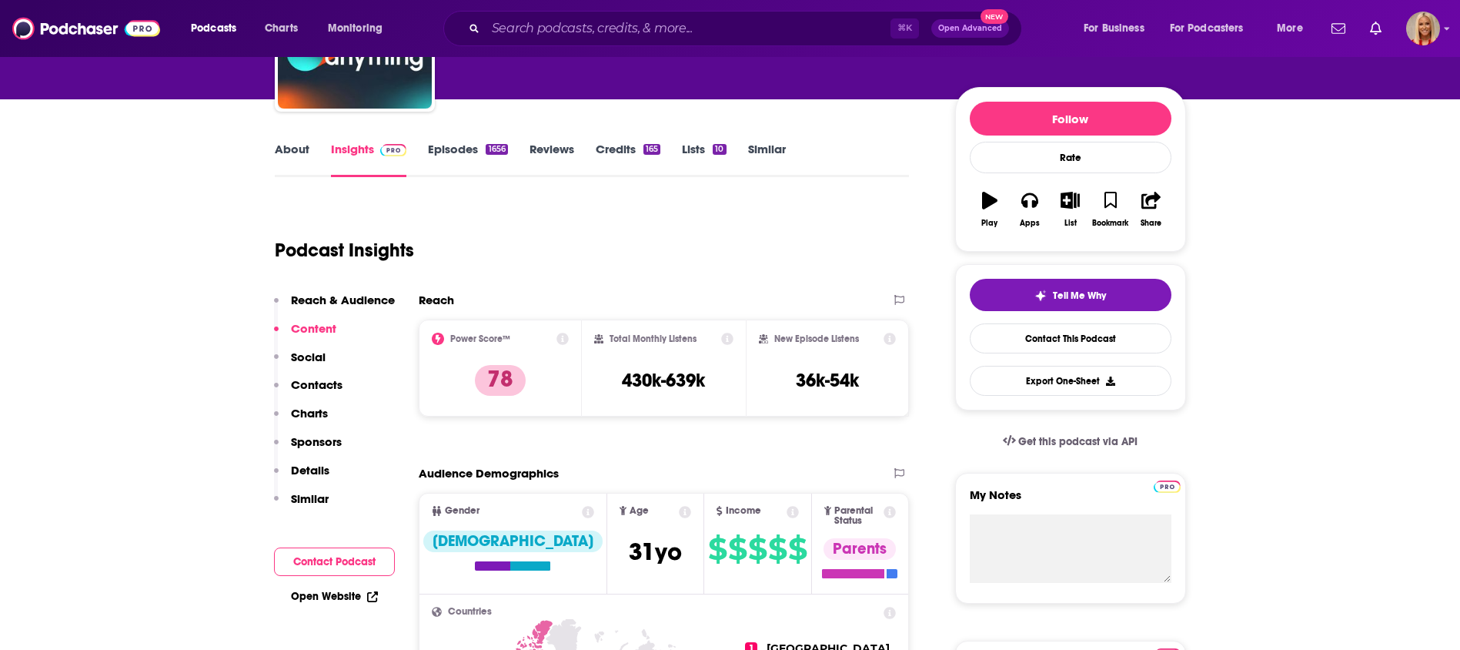
scroll to position [0, 0]
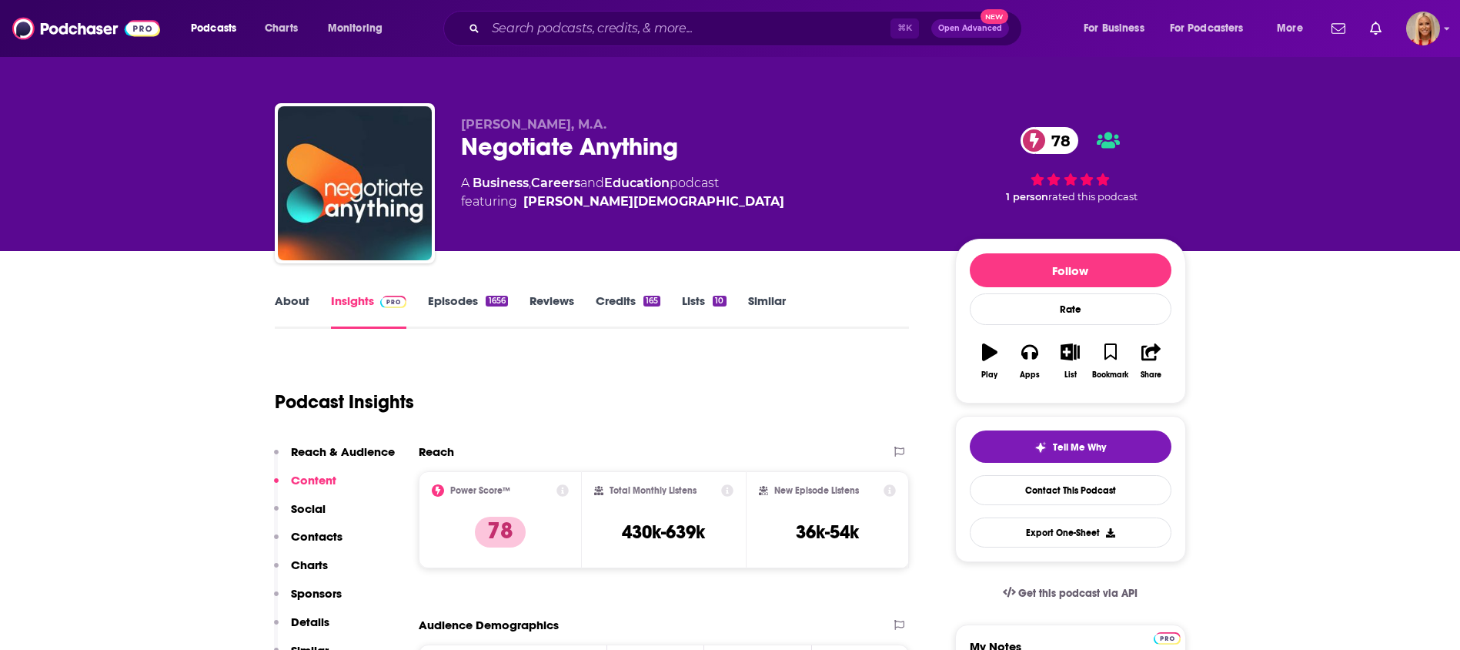
click at [322, 530] on p "Contacts" at bounding box center [317, 536] width 52 height 15
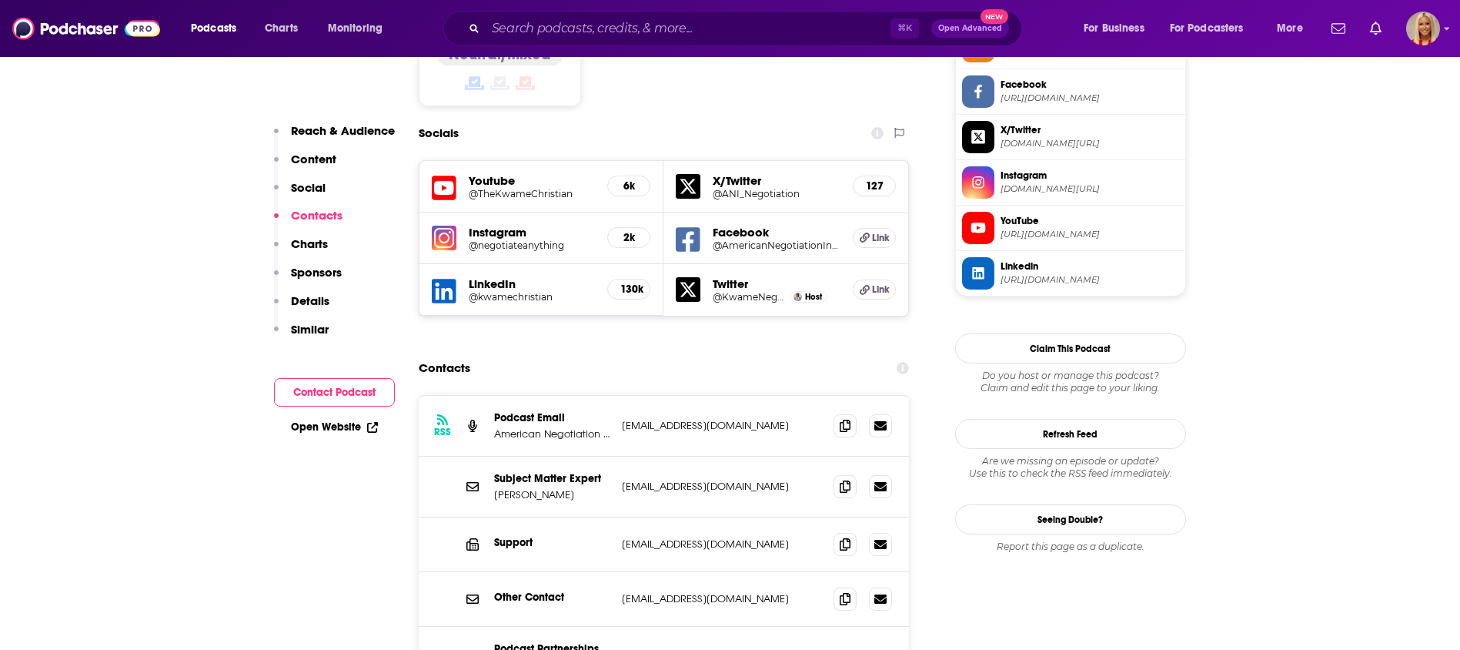
scroll to position [1372, 0]
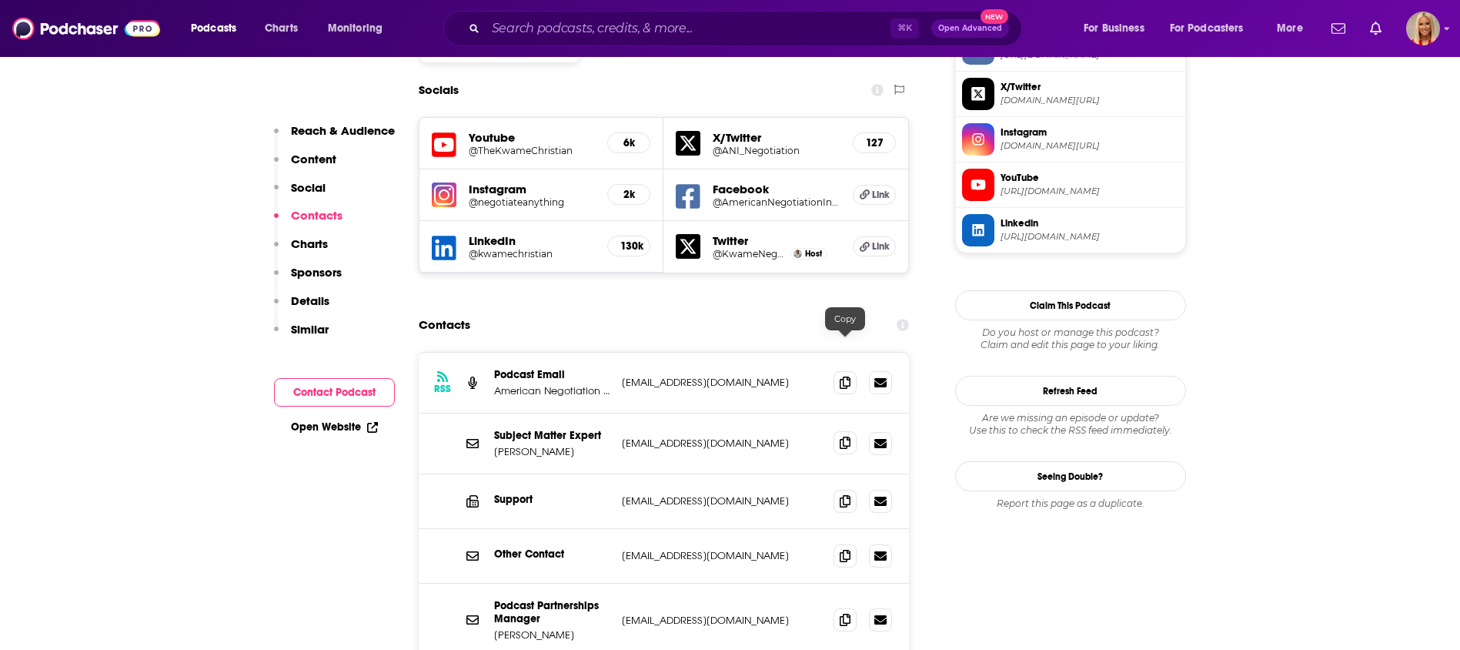
click at [851, 431] on span at bounding box center [845, 442] width 23 height 23
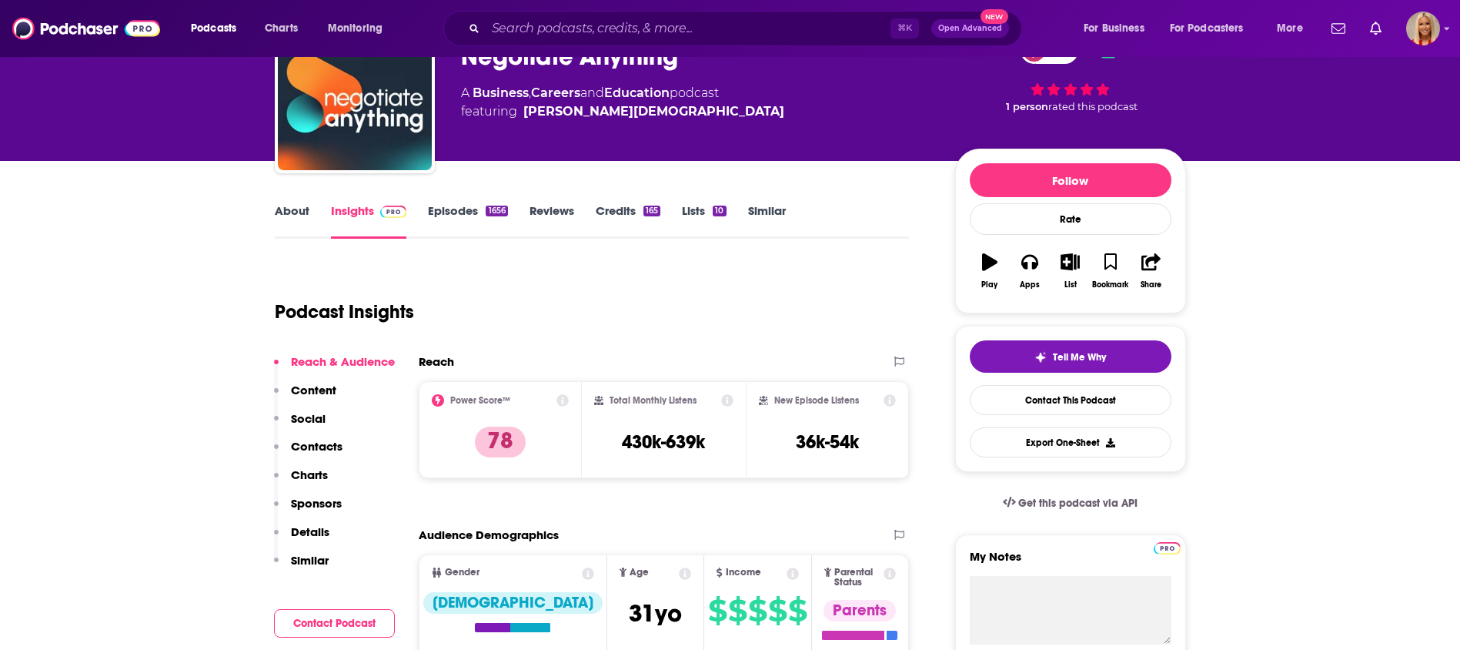
scroll to position [0, 0]
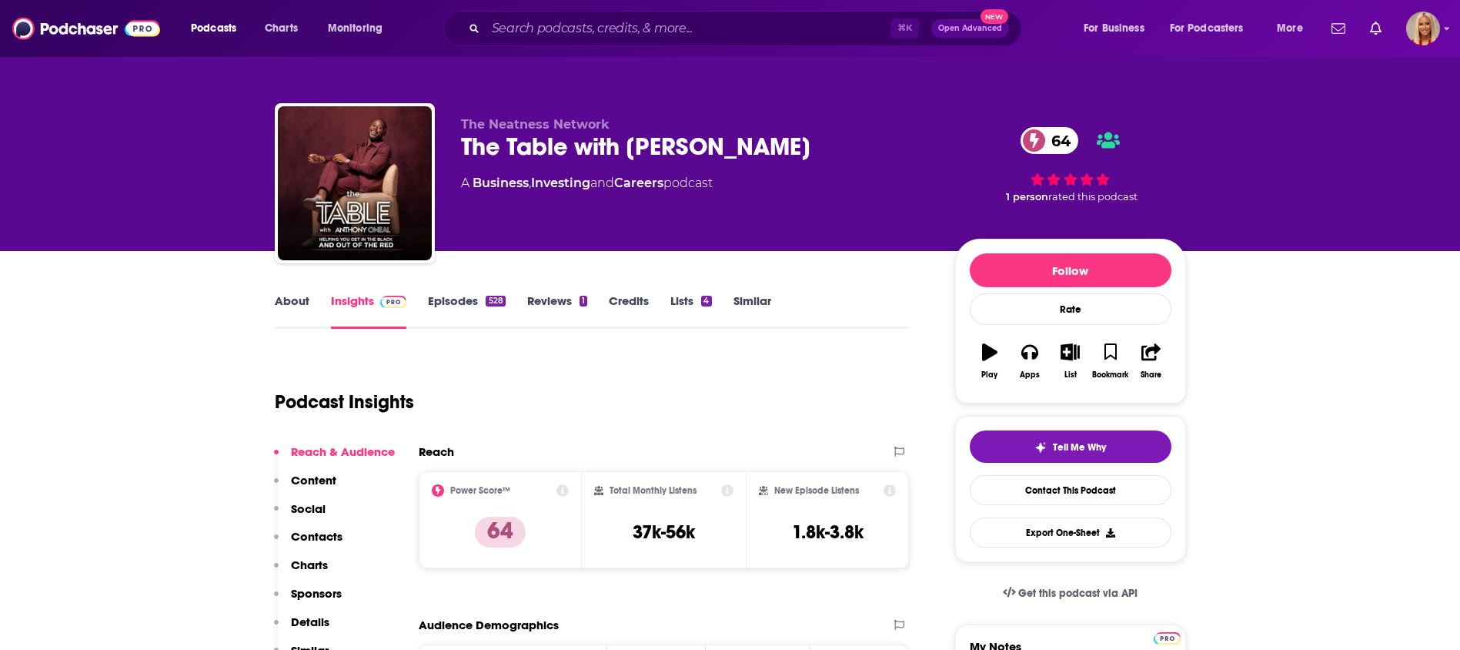
click at [326, 535] on p "Contacts" at bounding box center [317, 536] width 52 height 15
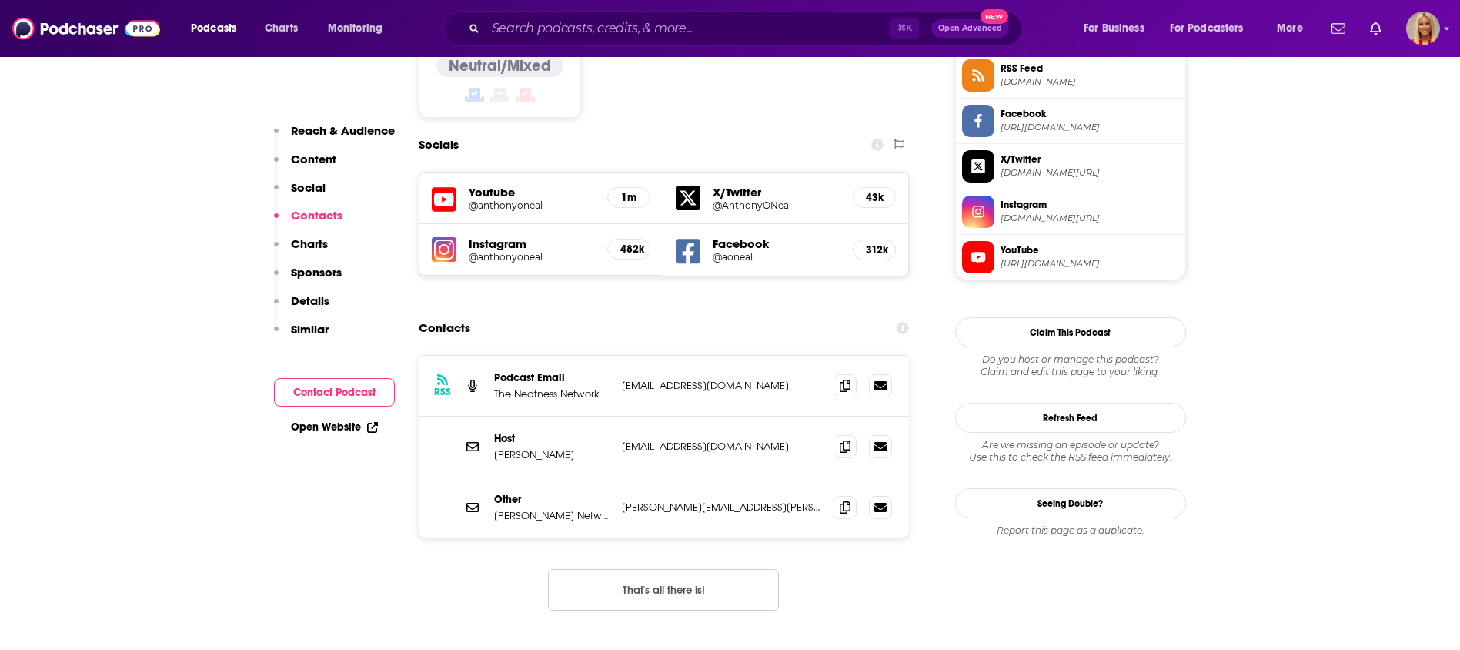
scroll to position [1303, 0]
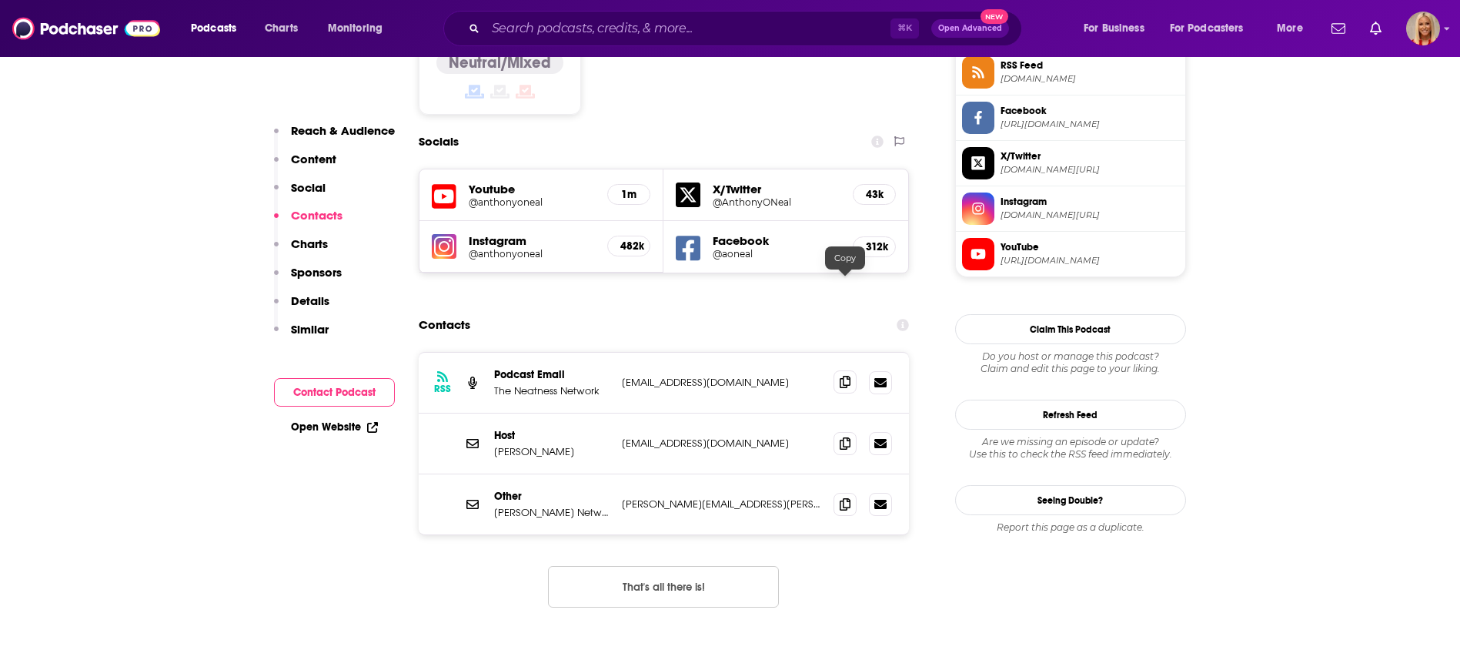
click at [845, 376] on icon at bounding box center [845, 382] width 11 height 12
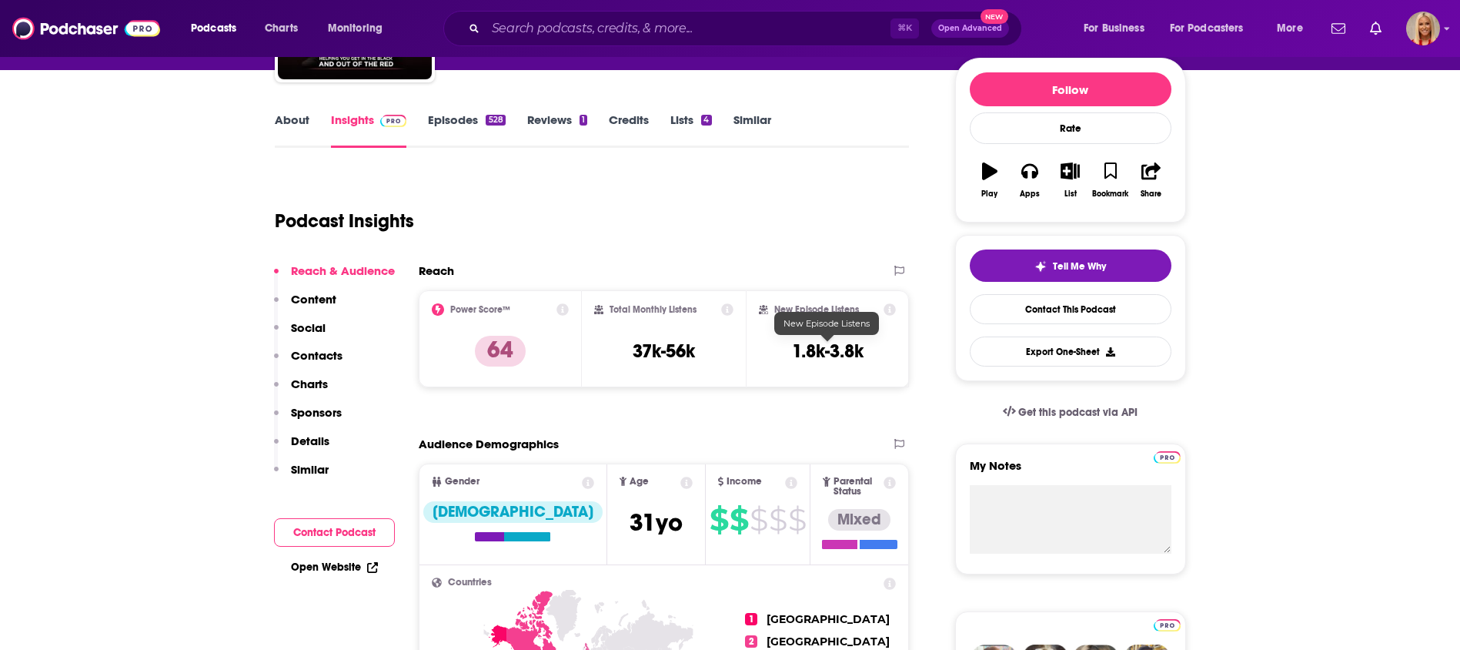
scroll to position [0, 0]
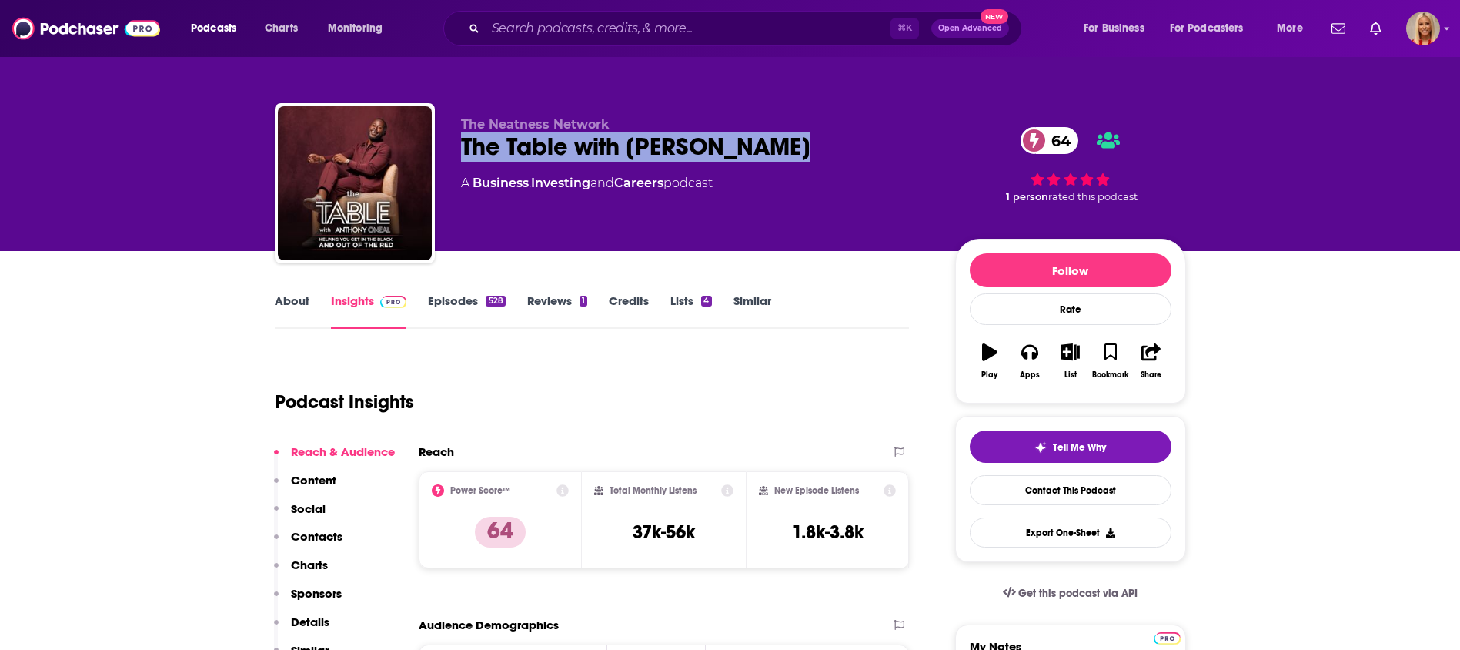
drag, startPoint x: 465, startPoint y: 146, endPoint x: 841, endPoint y: 152, distance: 376.5
click at [841, 152] on div "The Table with Anthony ONeal 64" at bounding box center [696, 147] width 470 height 30
copy div "The Table with Anthony ONeal"
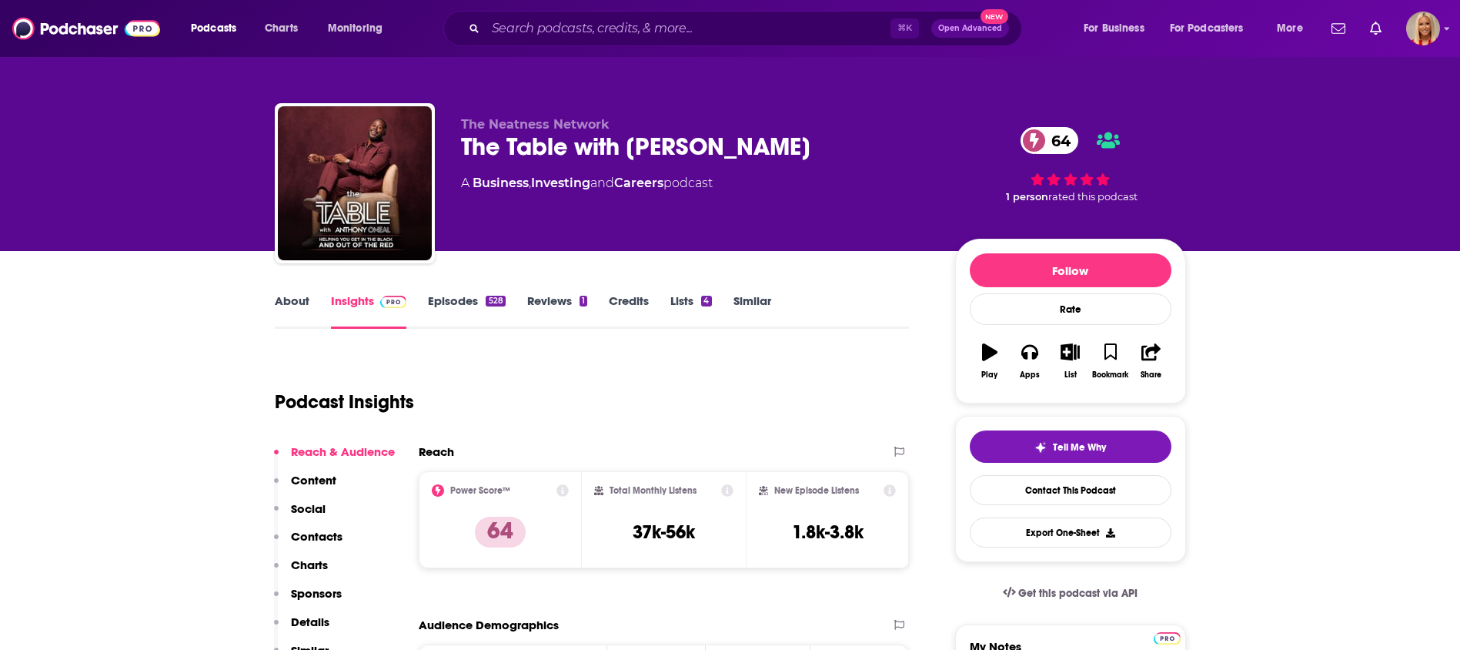
click at [688, 370] on div "Podcast Insights" at bounding box center [586, 392] width 623 height 79
click at [314, 540] on p "Contacts" at bounding box center [317, 536] width 52 height 15
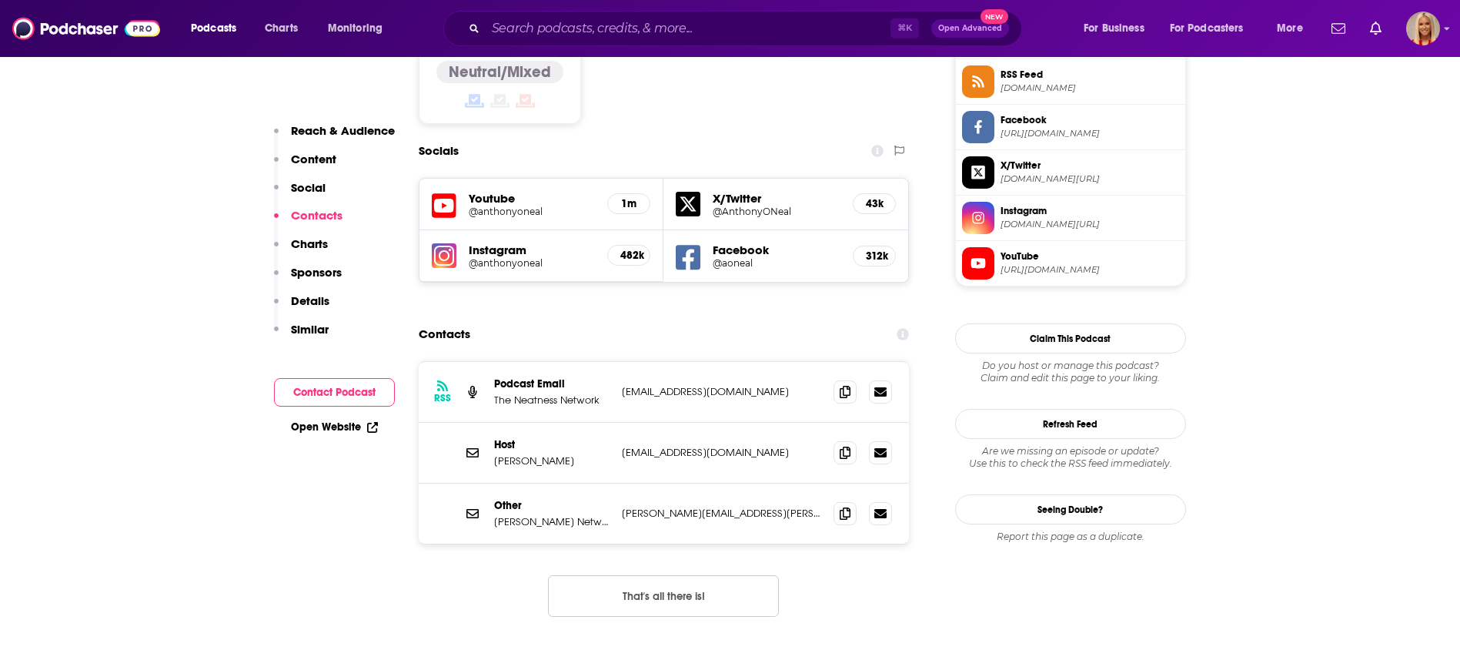
scroll to position [1303, 0]
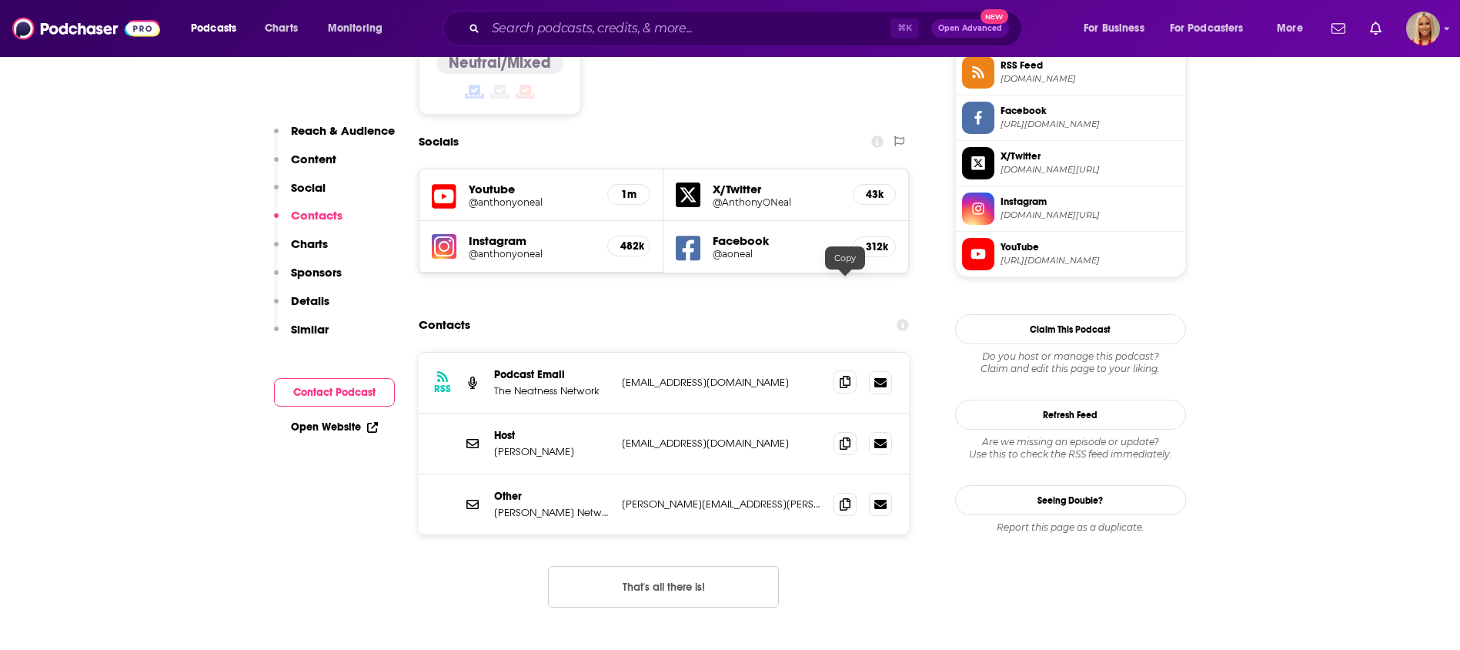
click at [838, 370] on span at bounding box center [845, 381] width 23 height 23
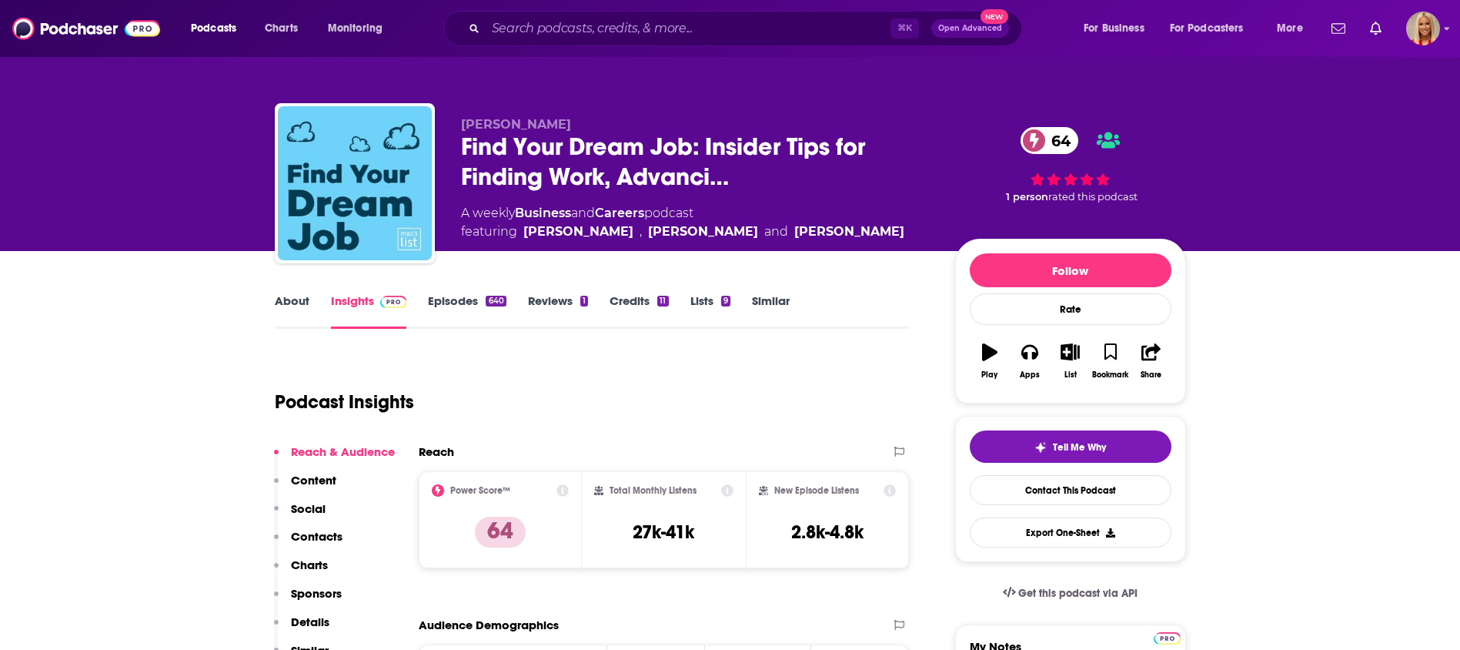
click at [303, 538] on p "Contacts" at bounding box center [317, 536] width 52 height 15
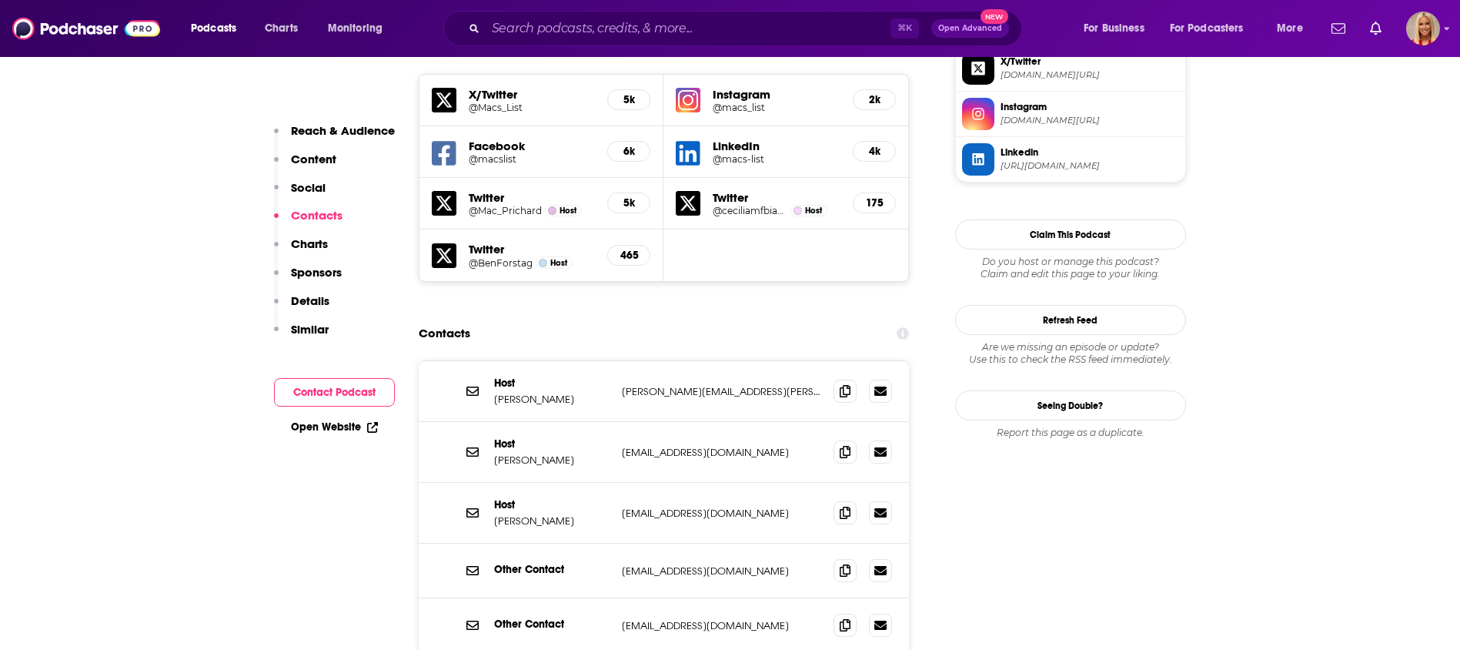
scroll to position [1406, 0]
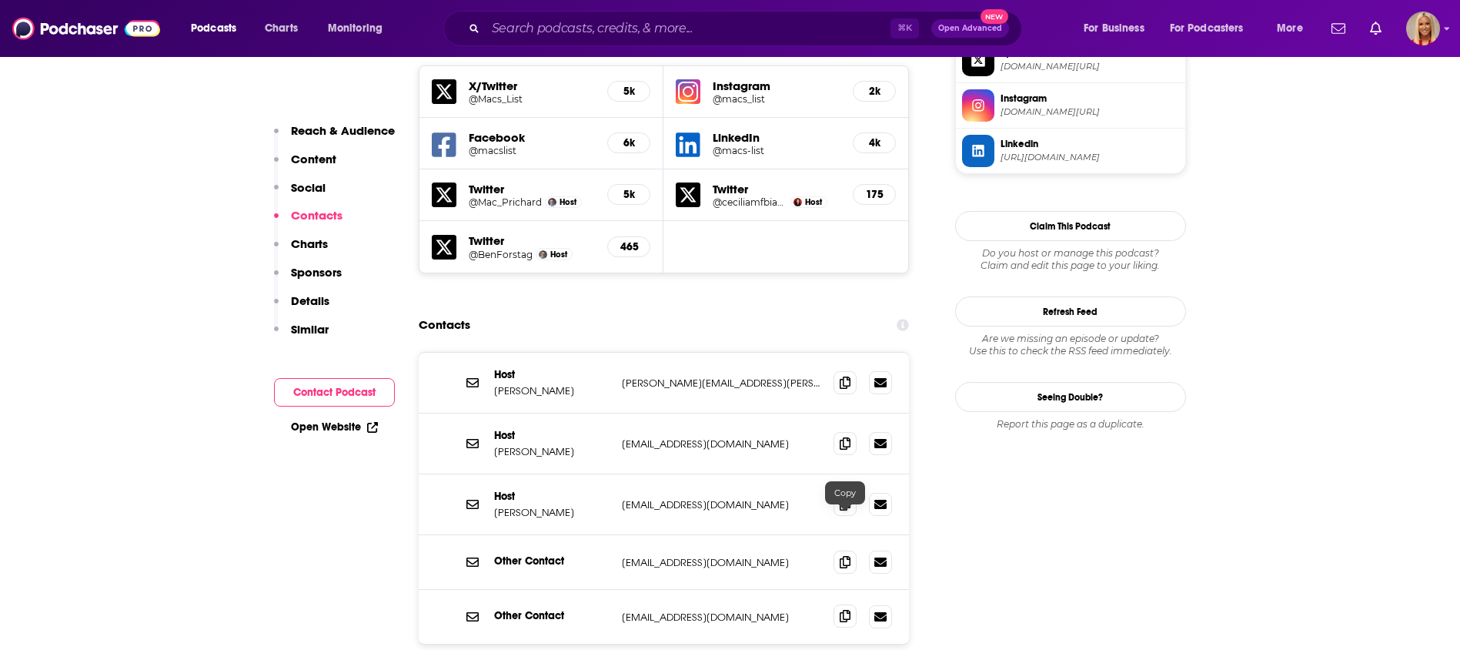
click at [841, 610] on icon at bounding box center [845, 616] width 11 height 12
click at [845, 555] on icon at bounding box center [845, 561] width 11 height 12
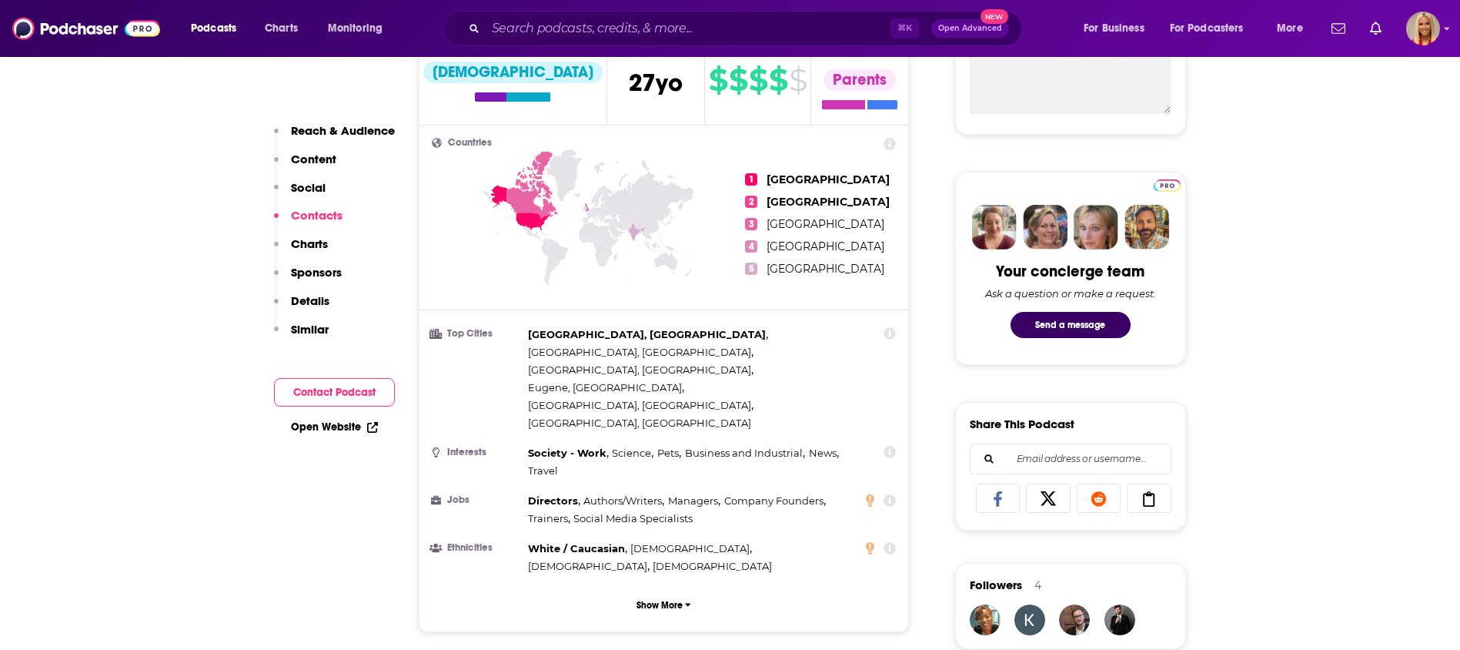
scroll to position [0, 0]
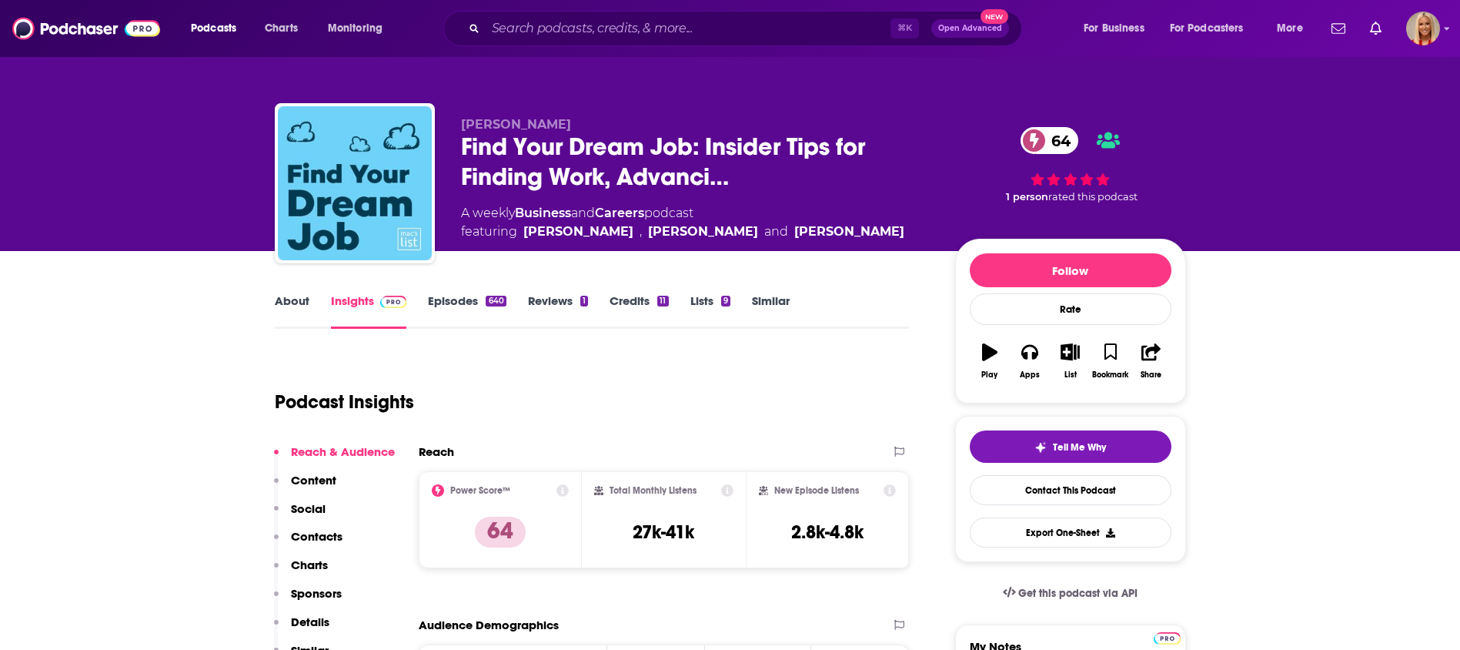
click at [308, 539] on p "Contacts" at bounding box center [317, 536] width 52 height 15
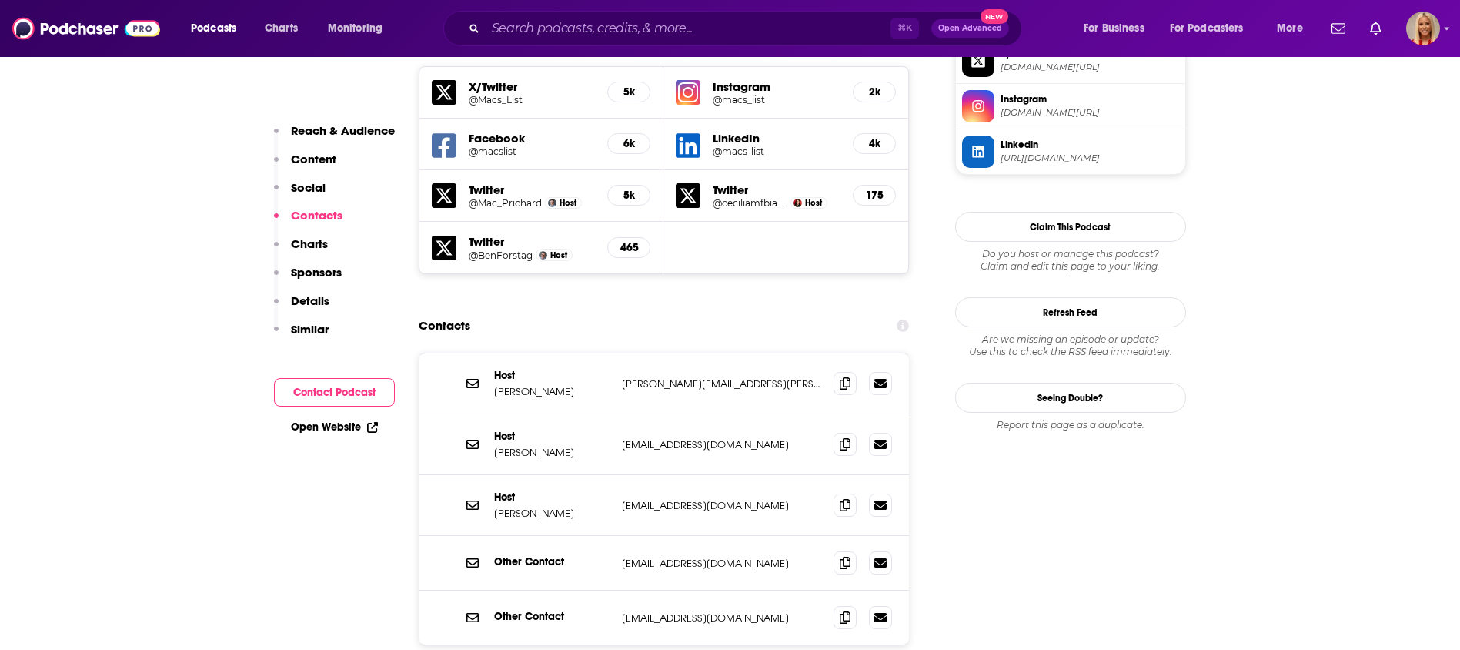
scroll to position [1406, 0]
click at [842, 497] on icon at bounding box center [845, 503] width 11 height 12
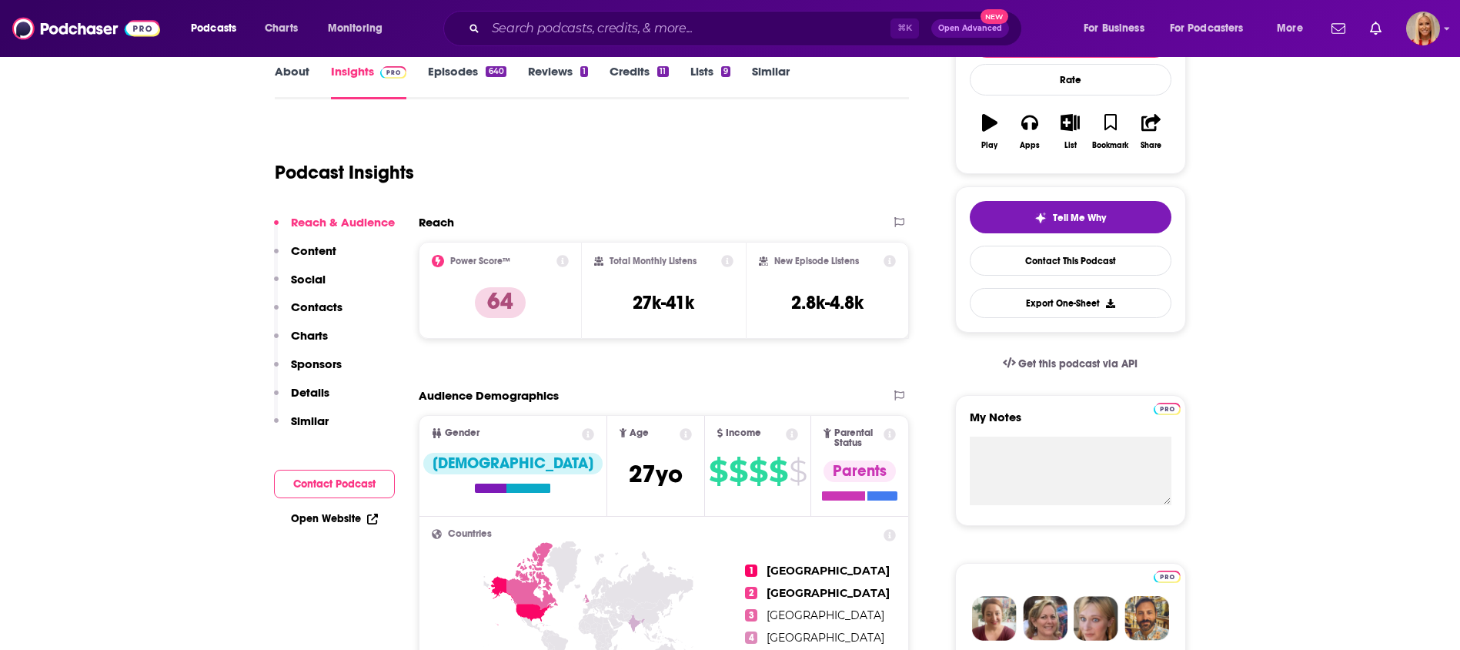
scroll to position [0, 0]
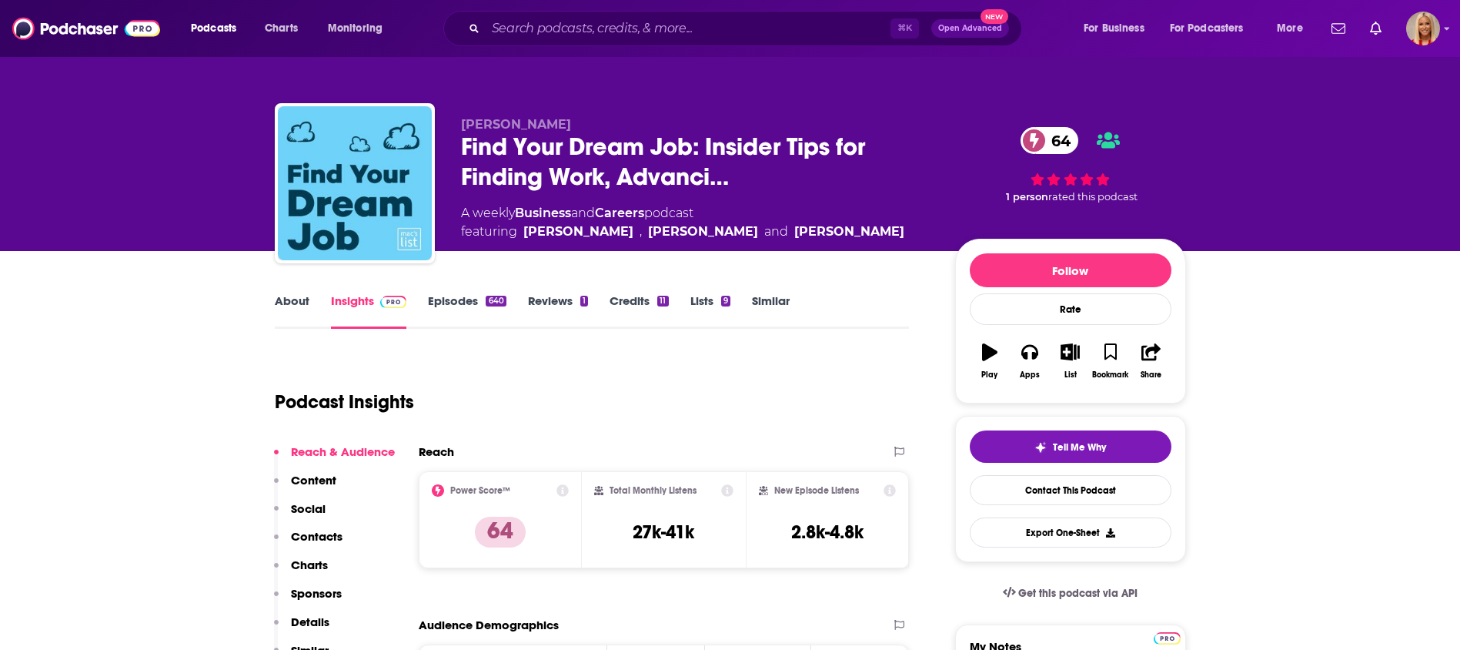
click at [333, 532] on p "Contacts" at bounding box center [317, 536] width 52 height 15
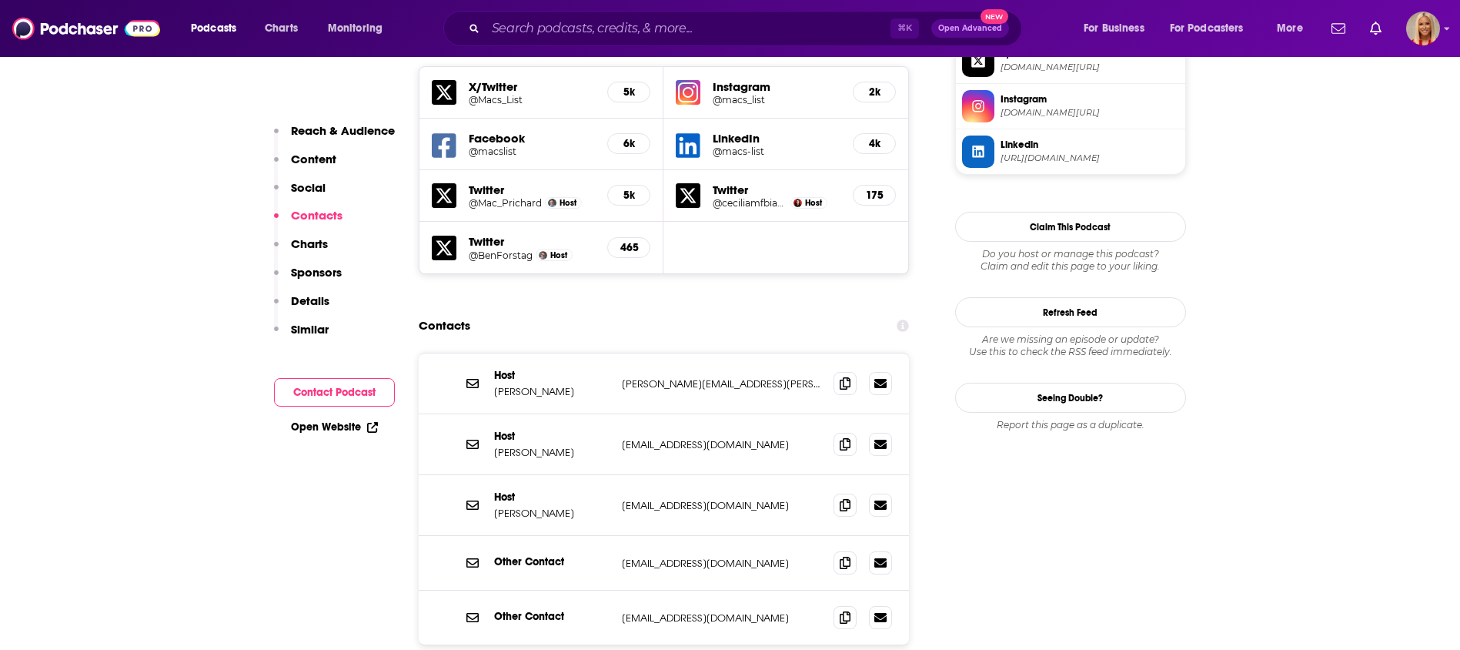
scroll to position [1406, 0]
click at [841, 497] on icon at bounding box center [845, 503] width 11 height 12
